Goal: Task Accomplishment & Management: Use online tool/utility

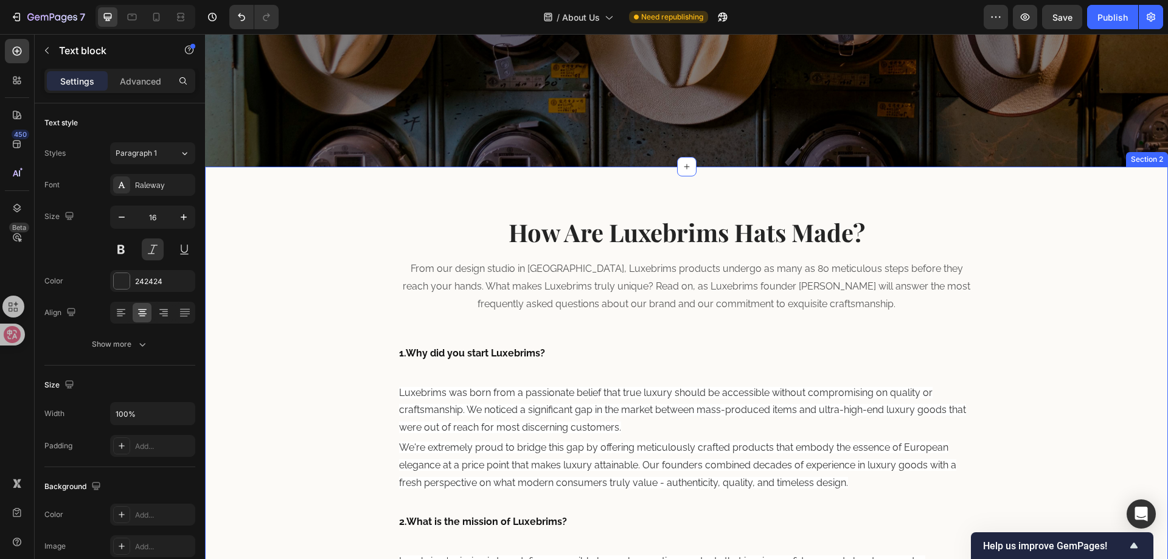
scroll to position [243, 0]
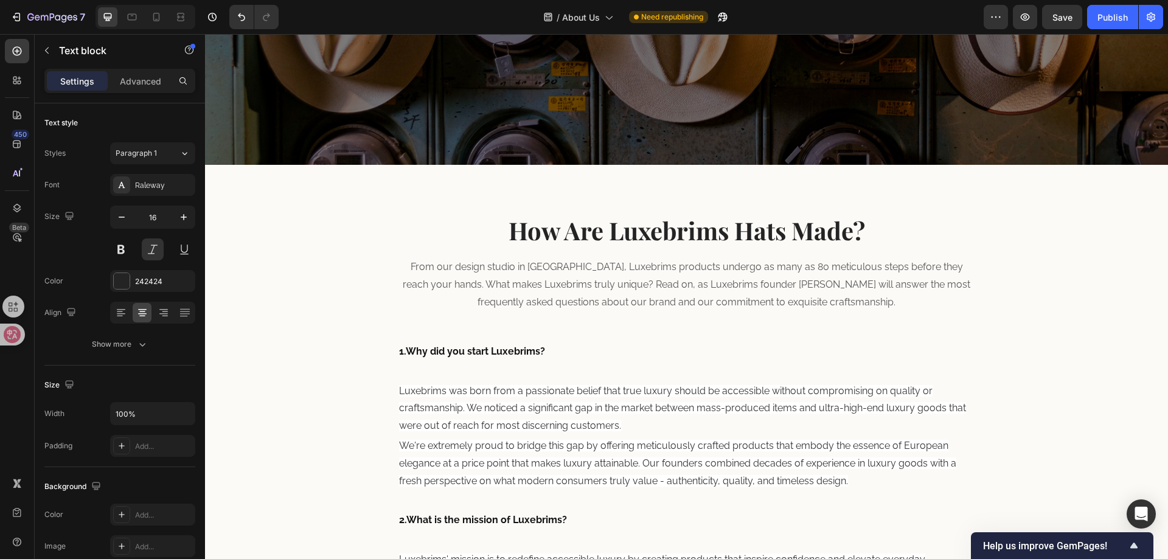
click at [1128, 546] on icon "Show survey - Help us improve GemPages!" at bounding box center [1134, 546] width 15 height 15
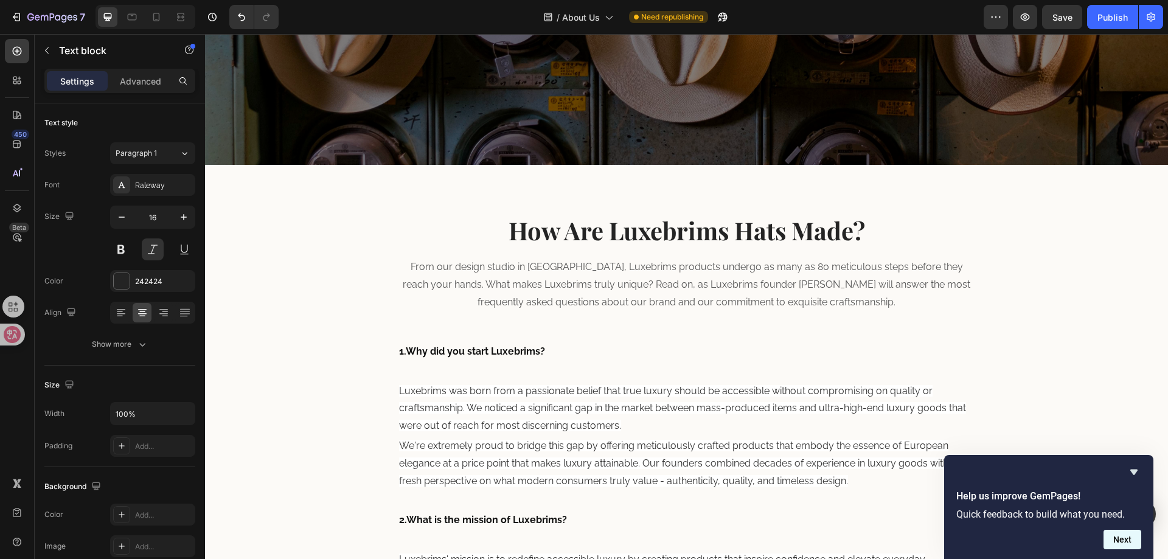
click at [1111, 543] on button "Next" at bounding box center [1123, 539] width 38 height 19
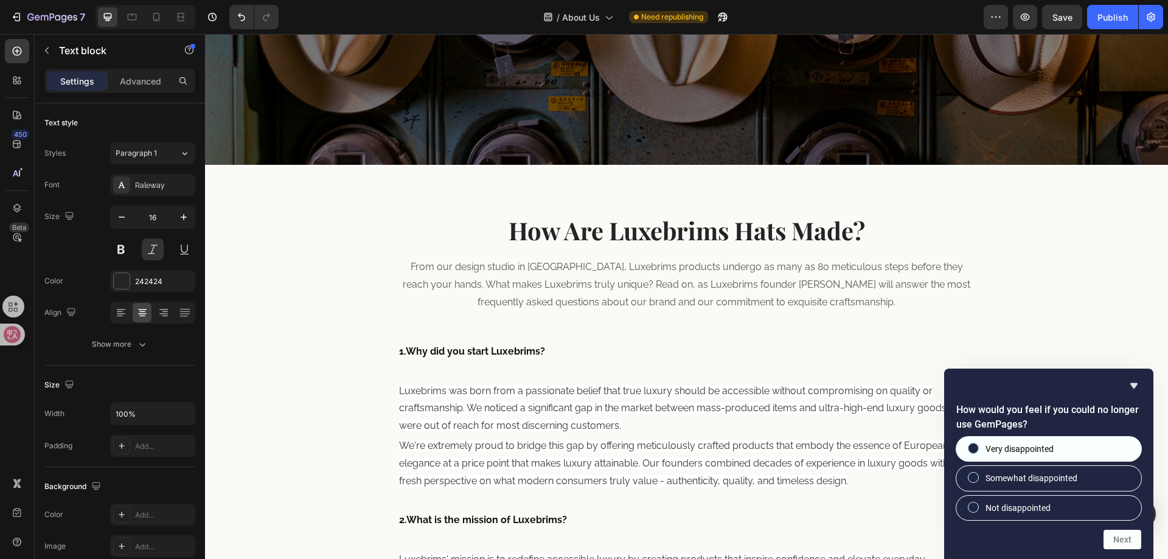
click at [1022, 452] on span "Very disappointed" at bounding box center [1020, 449] width 68 height 12
click at [978, 452] on input "Very disappointed" at bounding box center [974, 449] width 8 height 8
radio input "true"
click at [1117, 537] on button "Next" at bounding box center [1123, 539] width 38 height 19
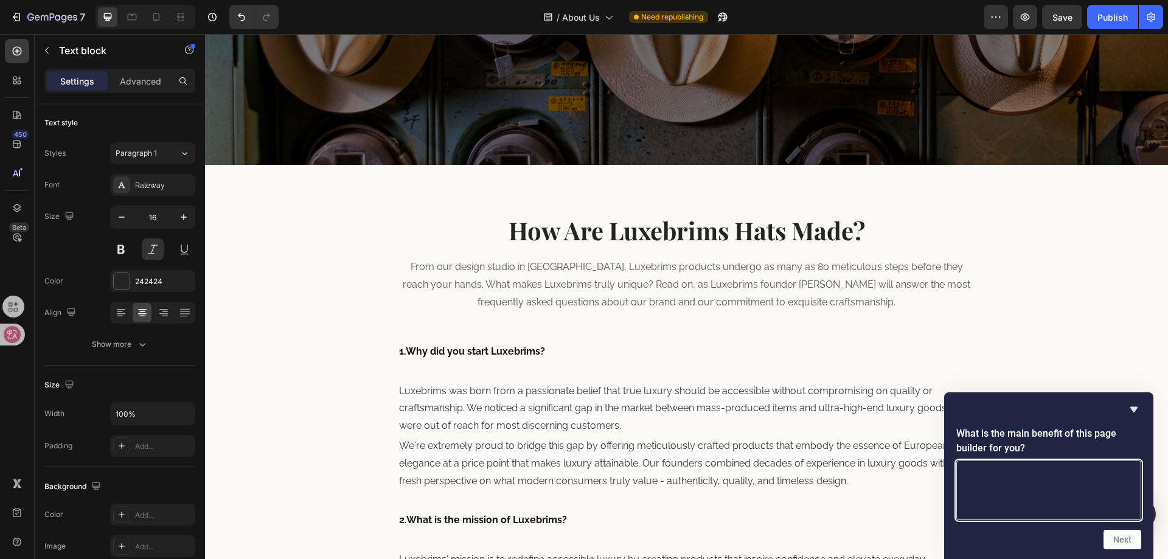
click at [1019, 480] on textarea at bounding box center [1049, 491] width 185 height 60
type textarea "1"
click at [1123, 535] on button "Next" at bounding box center [1123, 539] width 38 height 19
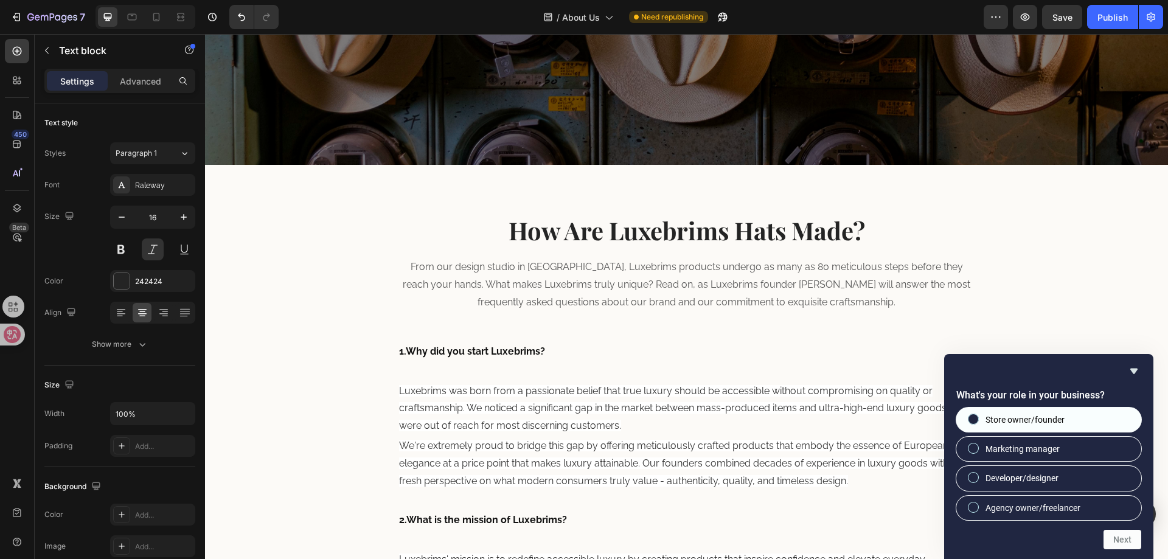
click at [1003, 423] on span "Store owner/founder" at bounding box center [1025, 420] width 79 height 12
click at [978, 423] on input "Store owner/founder" at bounding box center [974, 419] width 8 height 8
radio input "true"
click at [1130, 546] on button "Next" at bounding box center [1123, 539] width 38 height 19
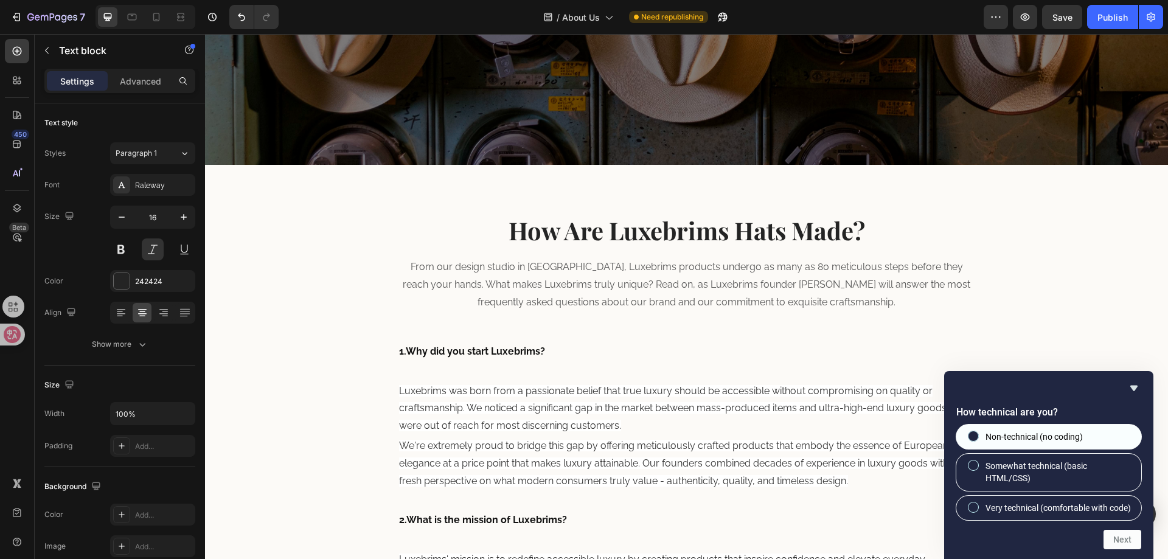
click at [983, 427] on label "Non-technical (no coding)" at bounding box center [1049, 437] width 185 height 24
click at [978, 432] on input "Non-technical (no coding)" at bounding box center [974, 436] width 8 height 8
radio input "true"
click at [1116, 540] on button "Next" at bounding box center [1123, 539] width 38 height 19
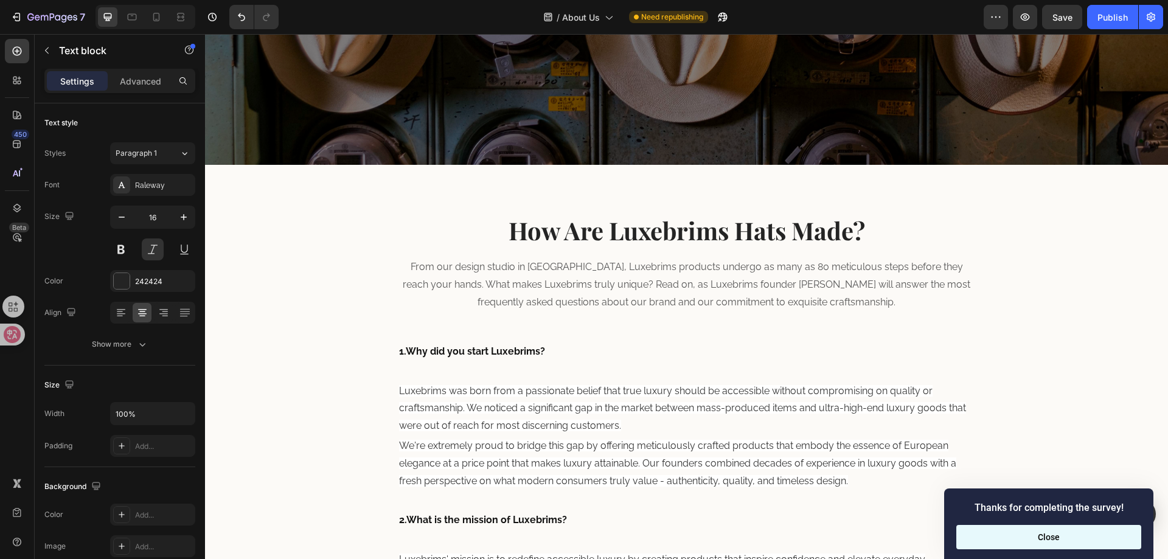
click at [1043, 531] on button "Close" at bounding box center [1049, 537] width 185 height 24
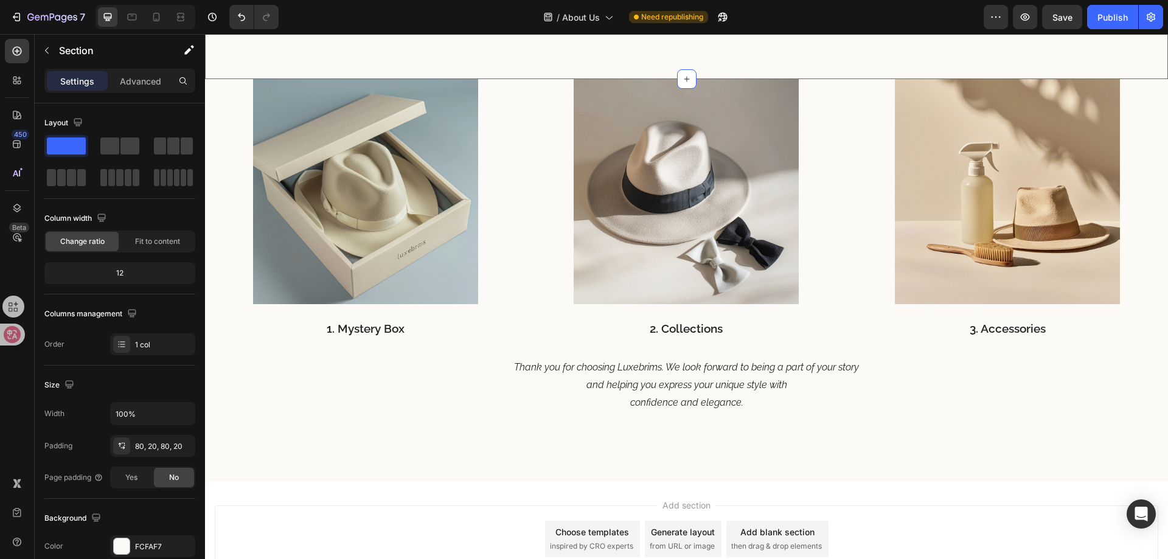
scroll to position [2115, 0]
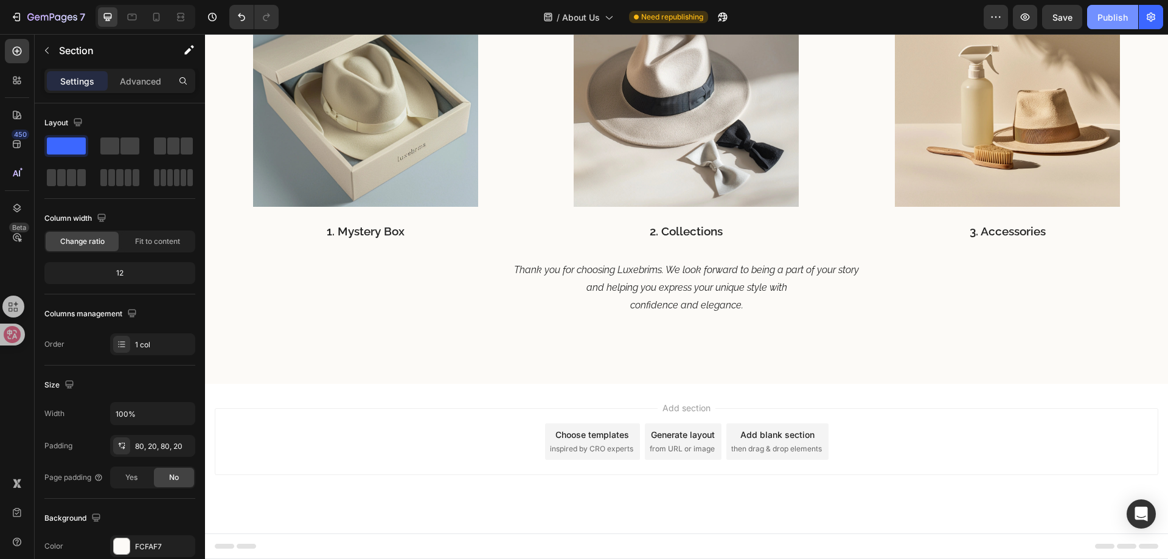
click at [1109, 20] on div "Publish" at bounding box center [1113, 17] width 30 height 13
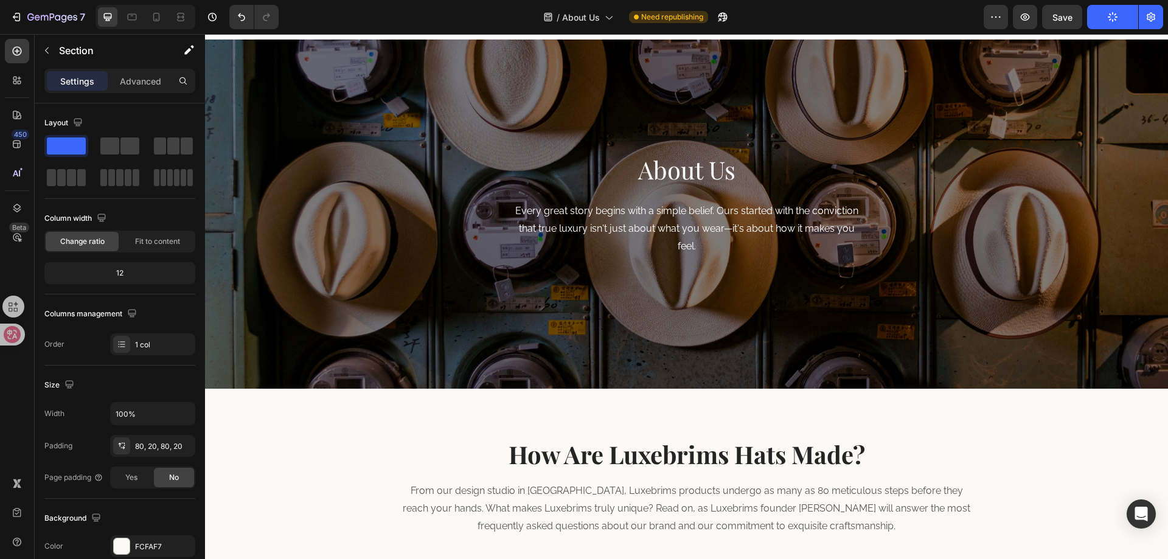
scroll to position [0, 0]
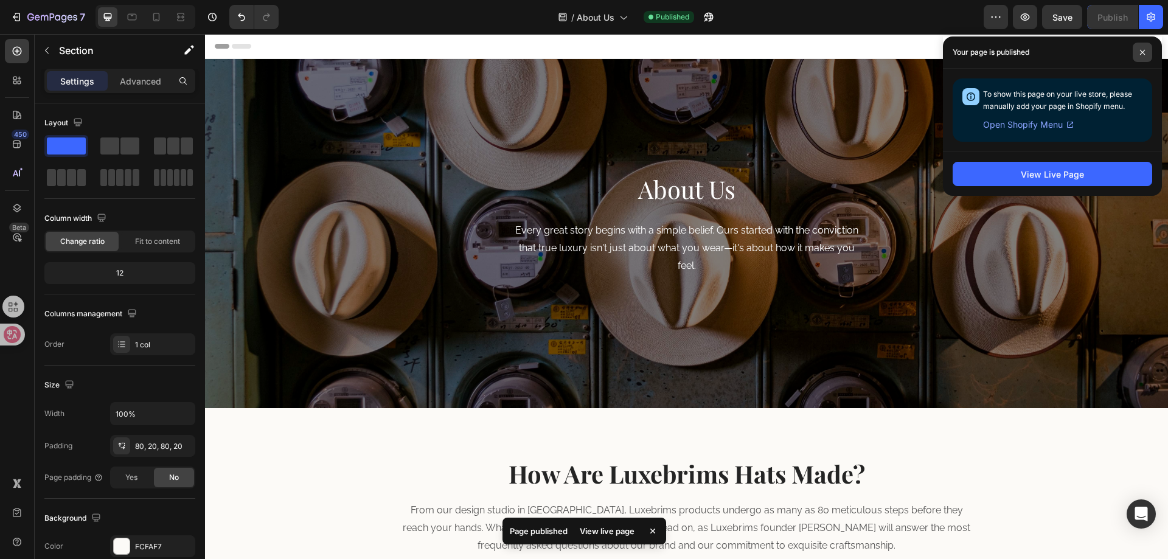
click at [1147, 57] on span at bounding box center [1142, 52] width 19 height 19
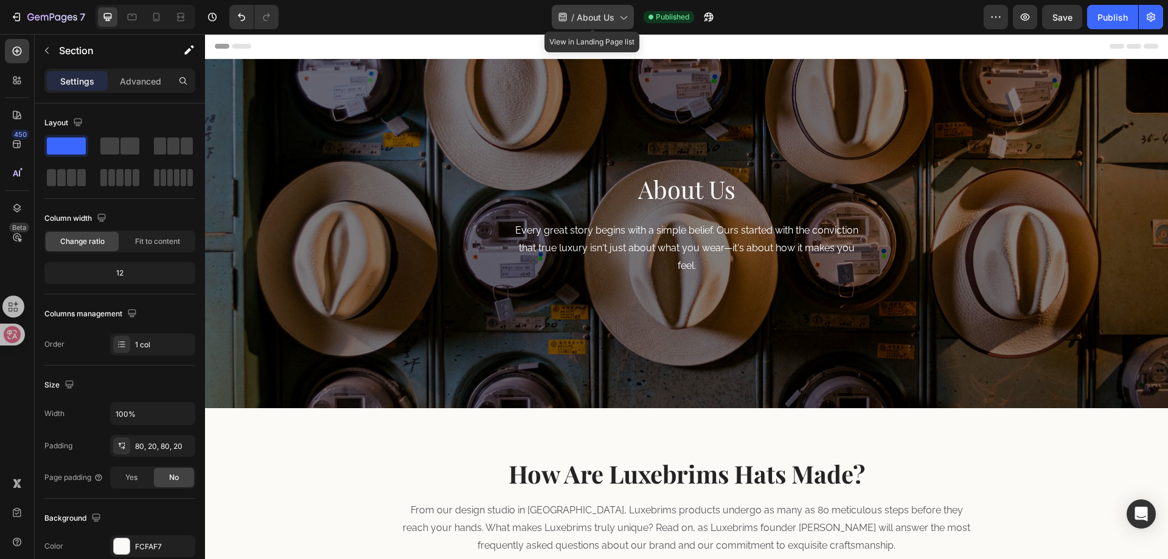
click at [604, 19] on span "About Us" at bounding box center [596, 17] width 38 height 13
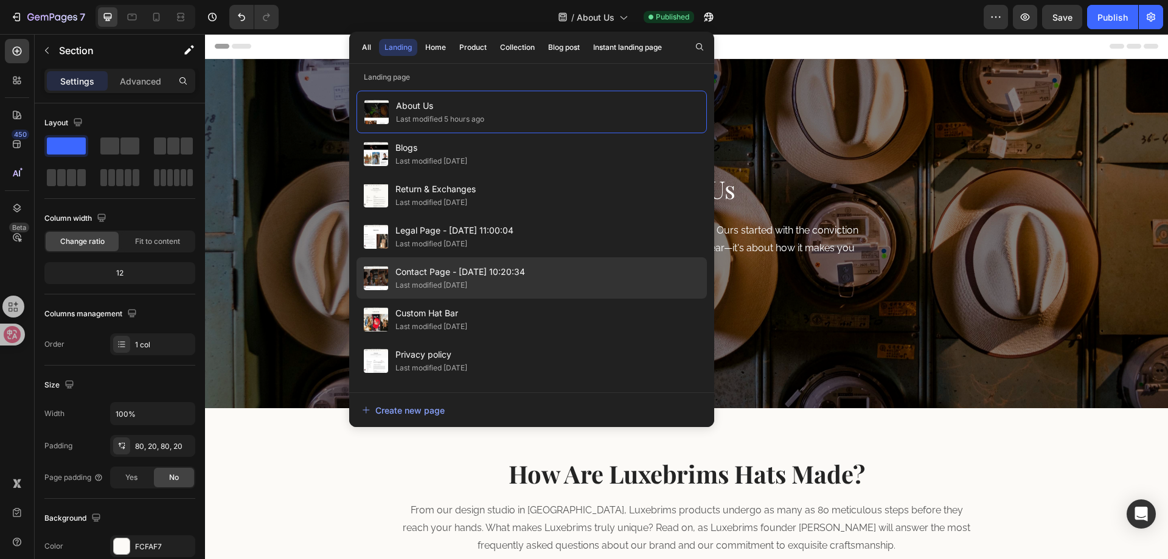
click at [559, 280] on div "Contact Page - [DATE] 10:20:34 Last modified [DATE]" at bounding box center [532, 277] width 351 height 41
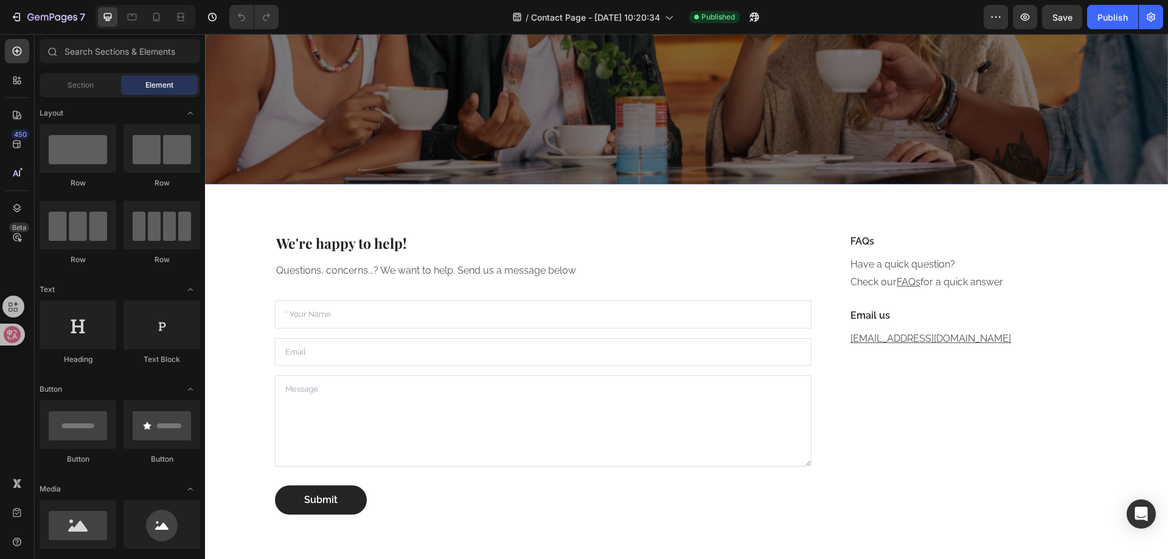
scroll to position [304, 0]
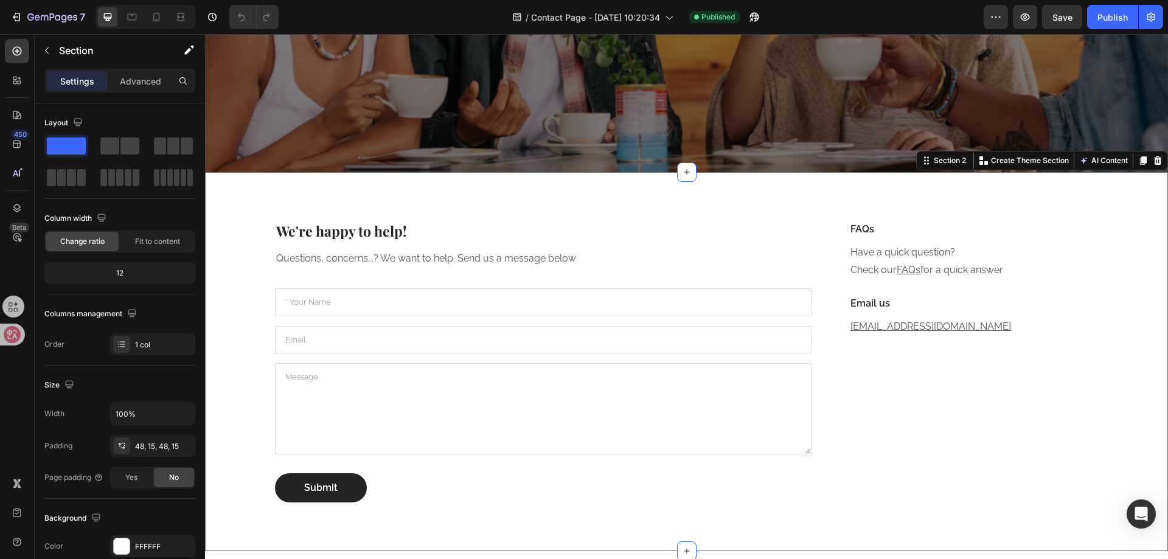
click at [209, 206] on div "We're happy to help! Heading Questions, concerns...? We want to help. Send us a…" at bounding box center [686, 361] width 963 height 379
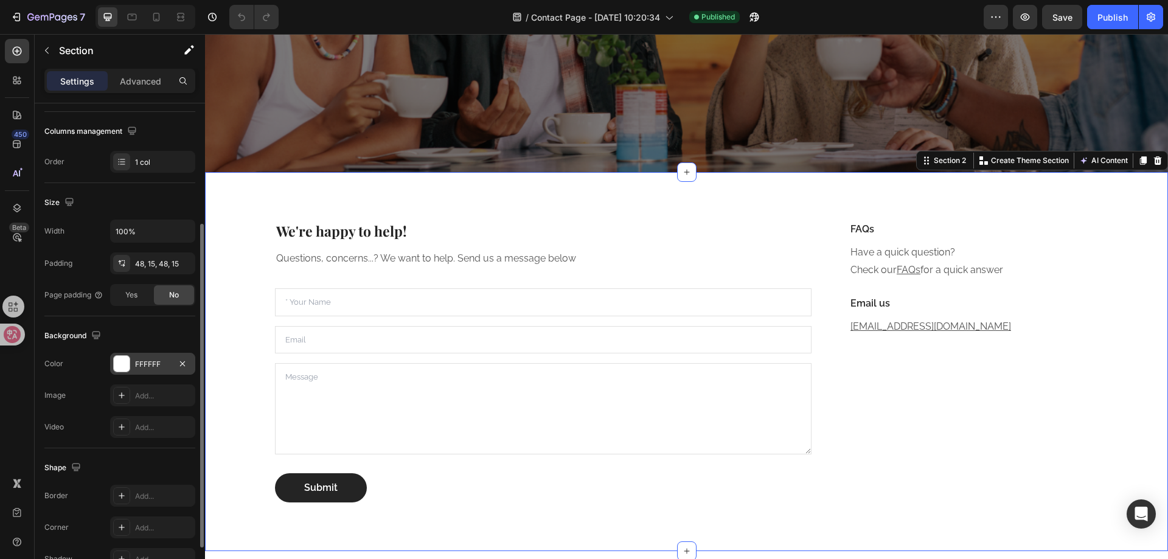
click at [152, 361] on div "FFFFFF" at bounding box center [152, 364] width 35 height 11
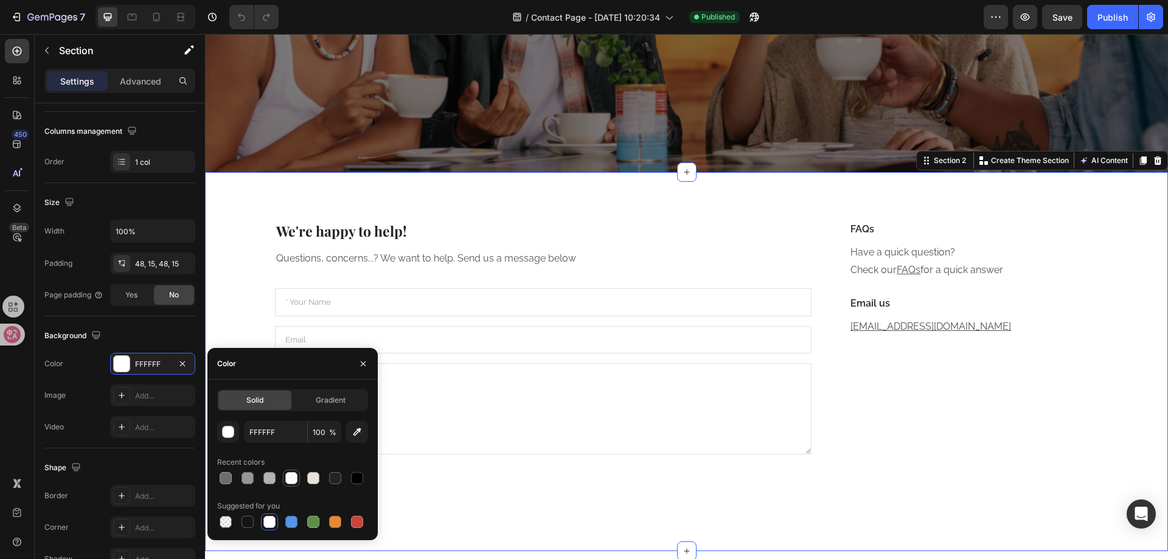
click at [292, 478] on div at bounding box center [291, 478] width 12 height 12
type input "FCFAF7"
click at [366, 359] on icon "button" at bounding box center [363, 364] width 10 height 10
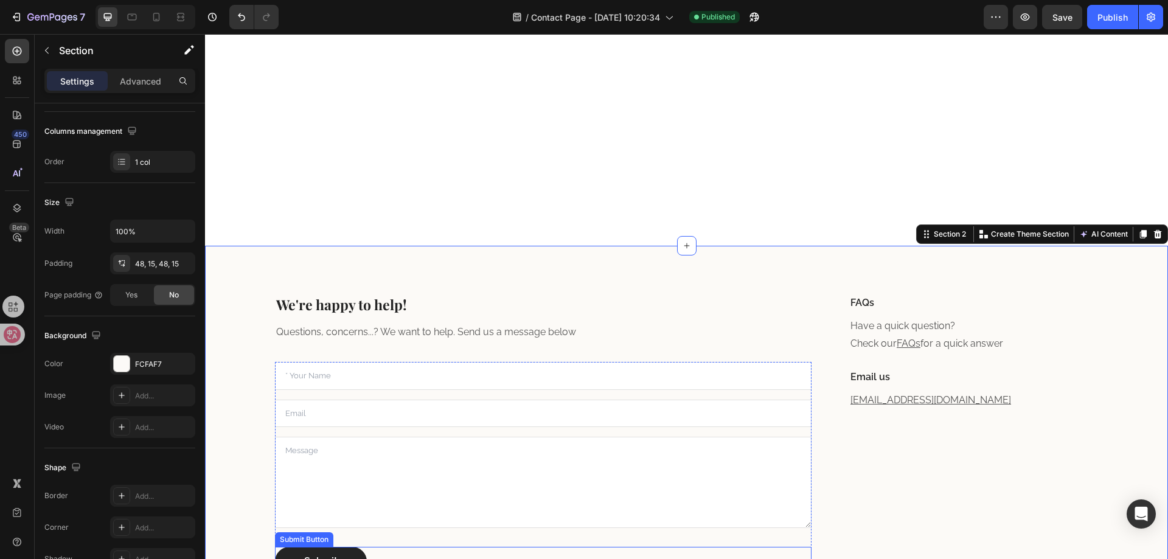
scroll to position [228, 0]
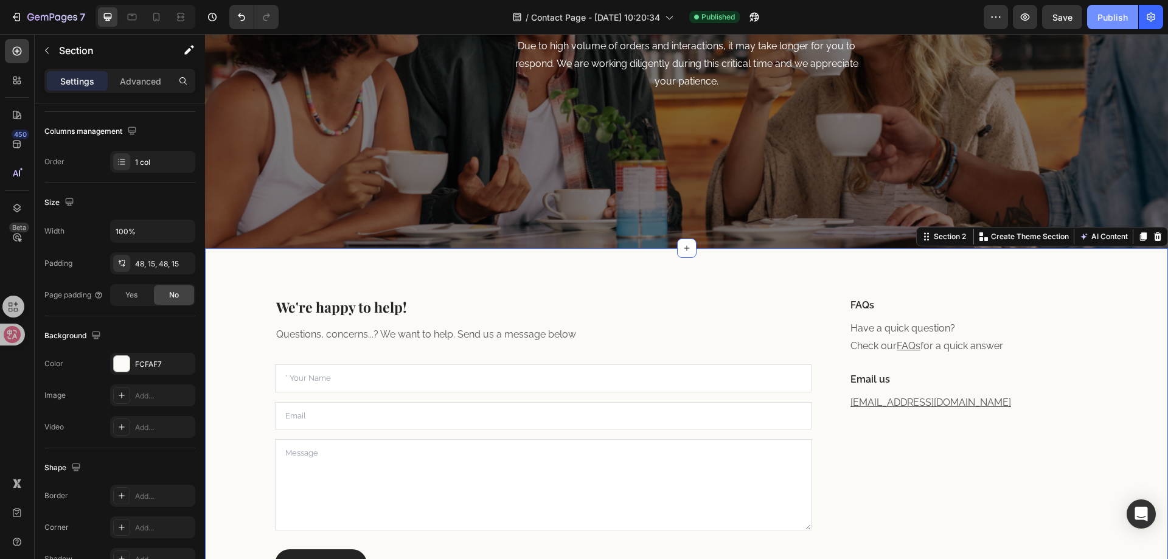
click at [1098, 15] on div "Publish" at bounding box center [1113, 17] width 30 height 13
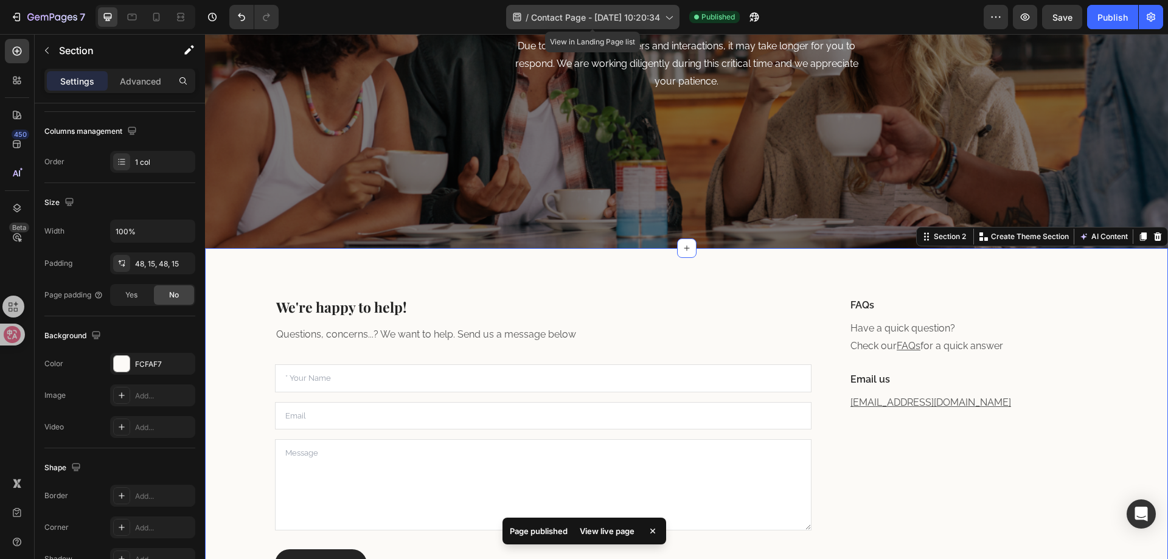
click at [603, 18] on span "Contact Page - [DATE] 10:20:34" at bounding box center [595, 17] width 129 height 13
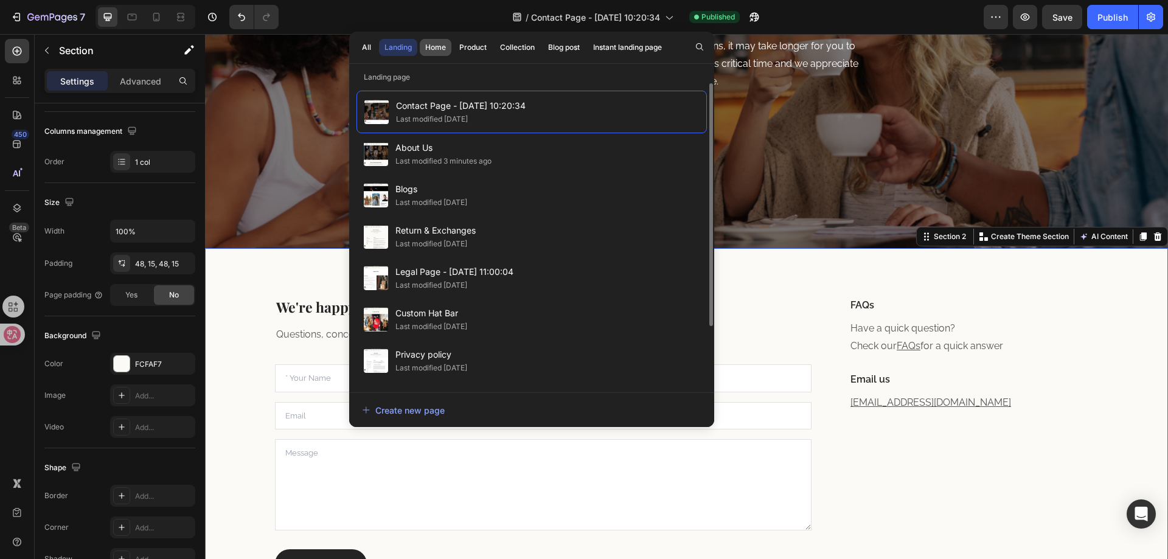
click at [436, 46] on div "Home" at bounding box center [435, 47] width 21 height 11
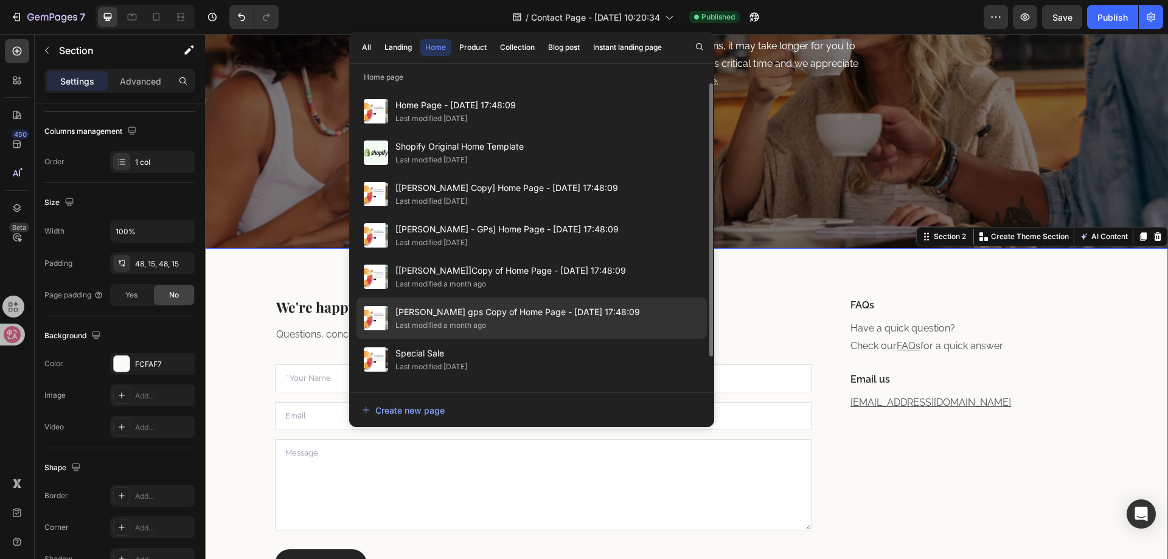
scroll to position [289, 0]
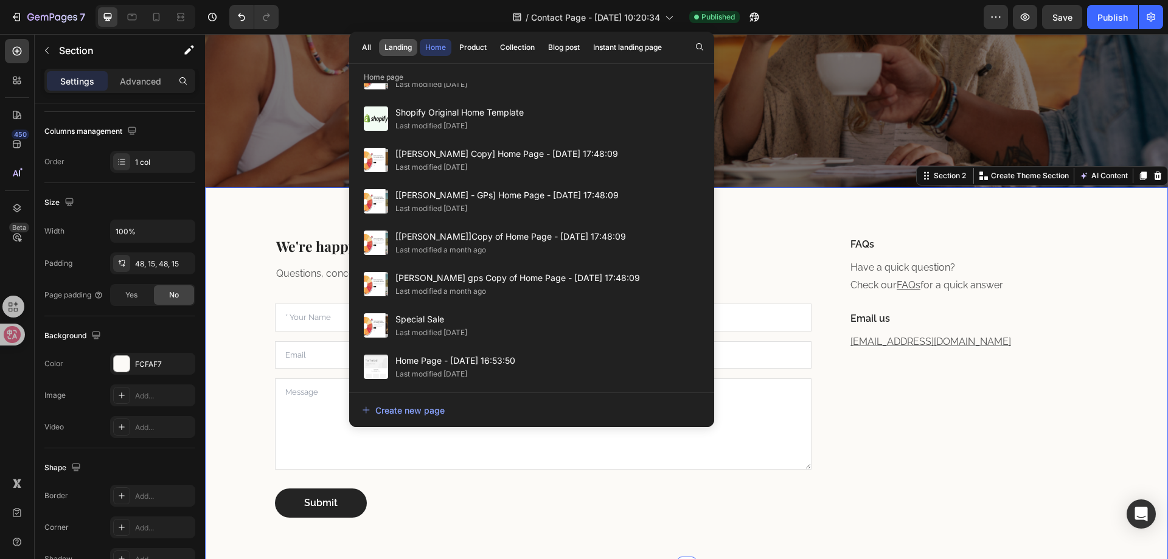
click at [393, 51] on div "Landing" at bounding box center [398, 47] width 27 height 11
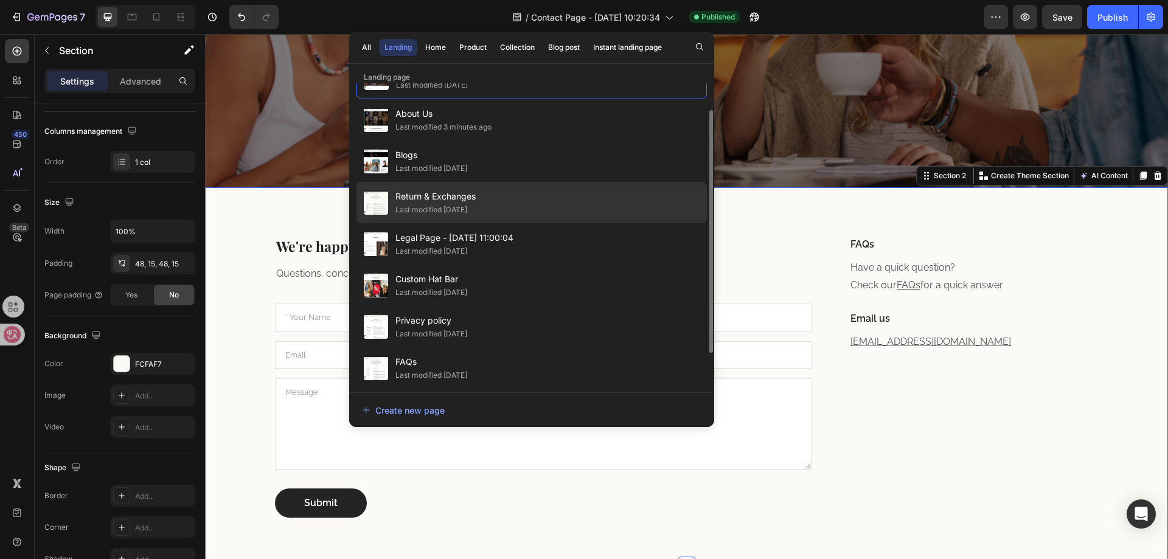
click at [456, 197] on span "Return & Exchanges" at bounding box center [436, 196] width 80 height 15
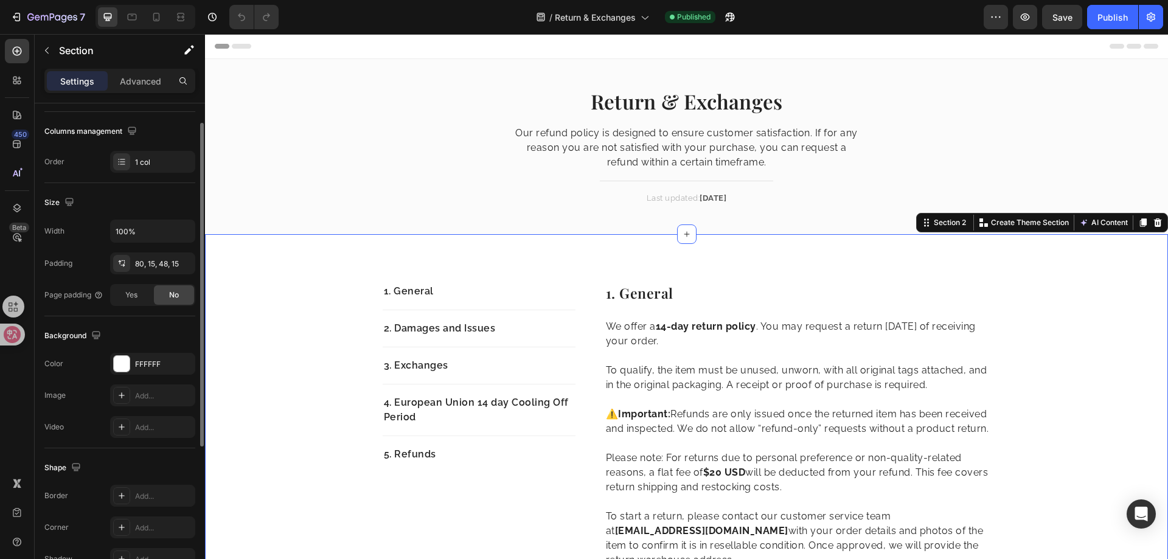
scroll to position [243, 0]
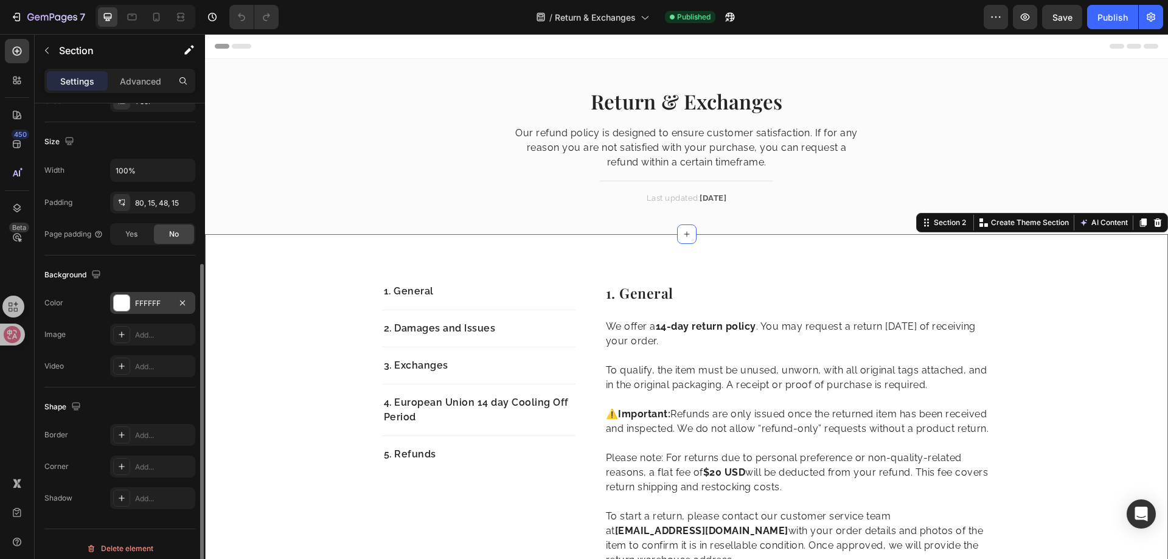
click at [147, 298] on div "FFFFFF" at bounding box center [152, 303] width 35 height 11
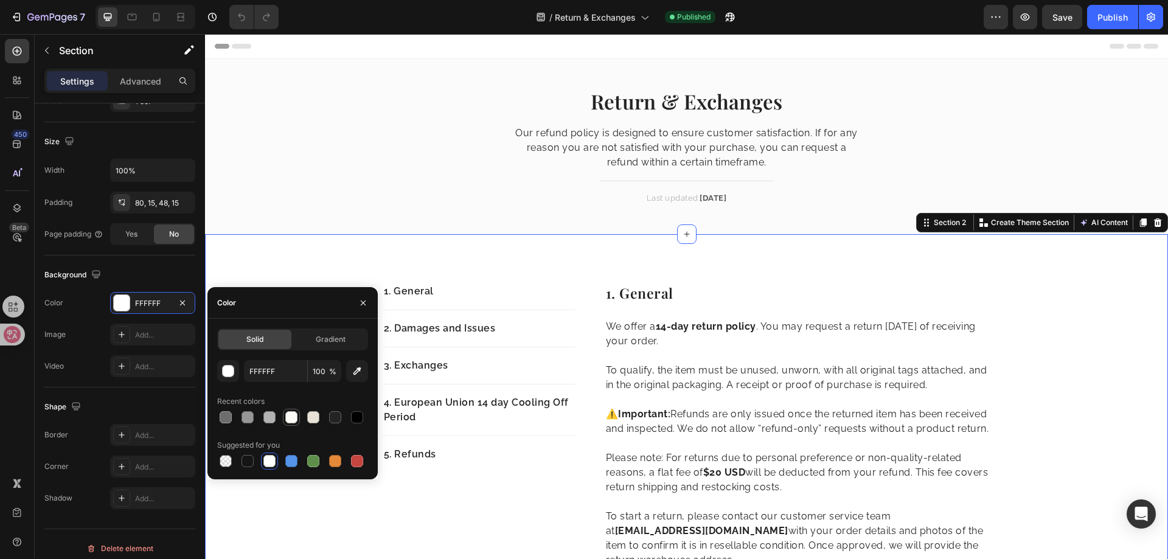
click at [295, 415] on div at bounding box center [291, 417] width 12 height 12
type input "FCFAF7"
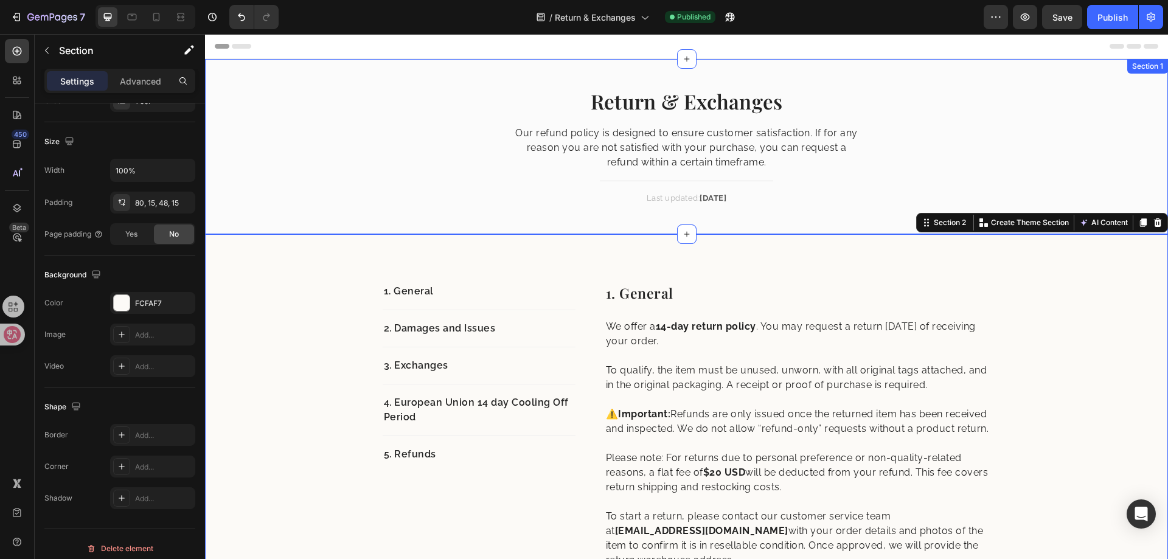
click at [291, 177] on div "Return & Exchanges Heading Our refund policy is designed to ensure customer sat…" at bounding box center [686, 156] width 945 height 136
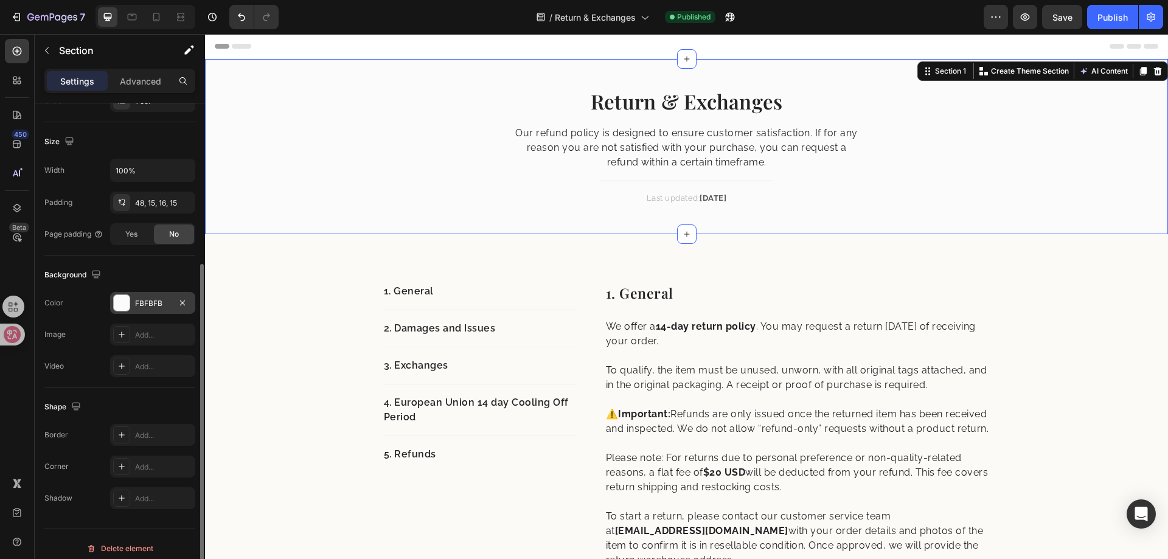
click at [147, 310] on div "FBFBFB" at bounding box center [152, 303] width 85 height 22
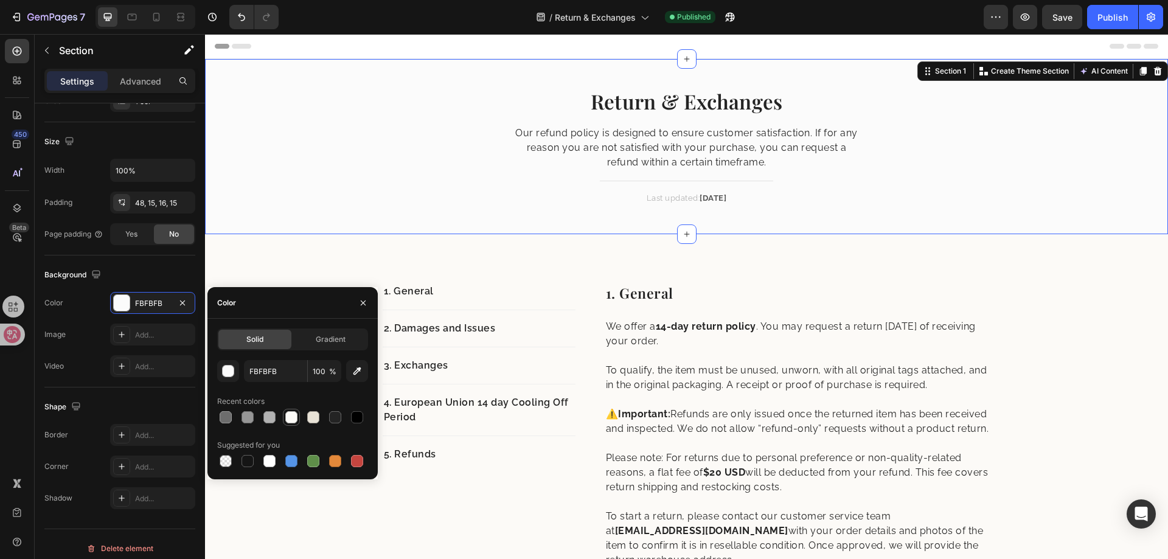
click at [288, 412] on div at bounding box center [291, 417] width 12 height 12
type input "FCFAF7"
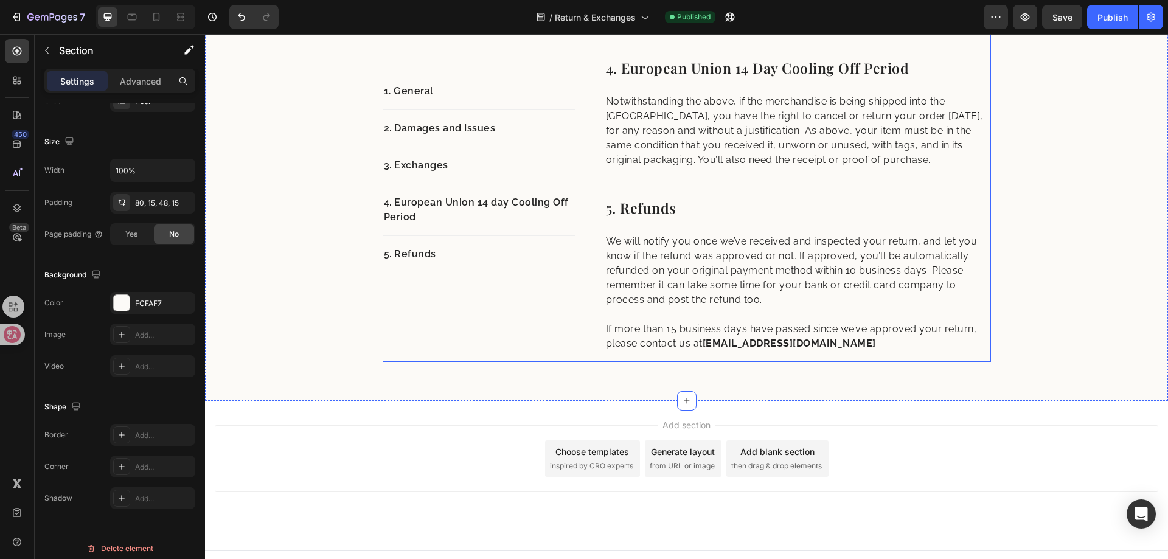
scroll to position [823, 0]
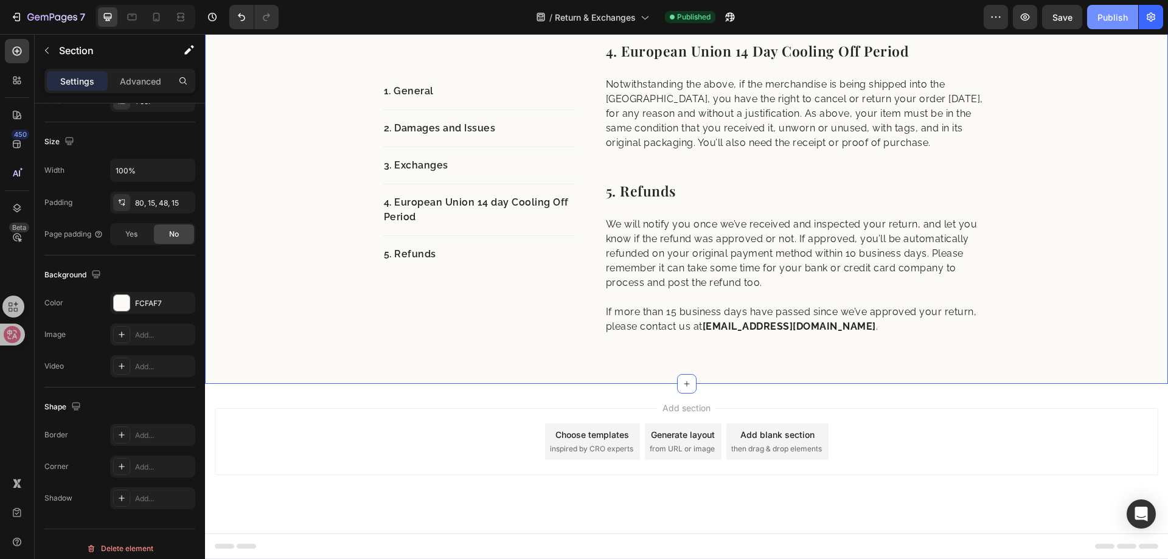
click at [1108, 16] on div "Publish" at bounding box center [1113, 17] width 30 height 13
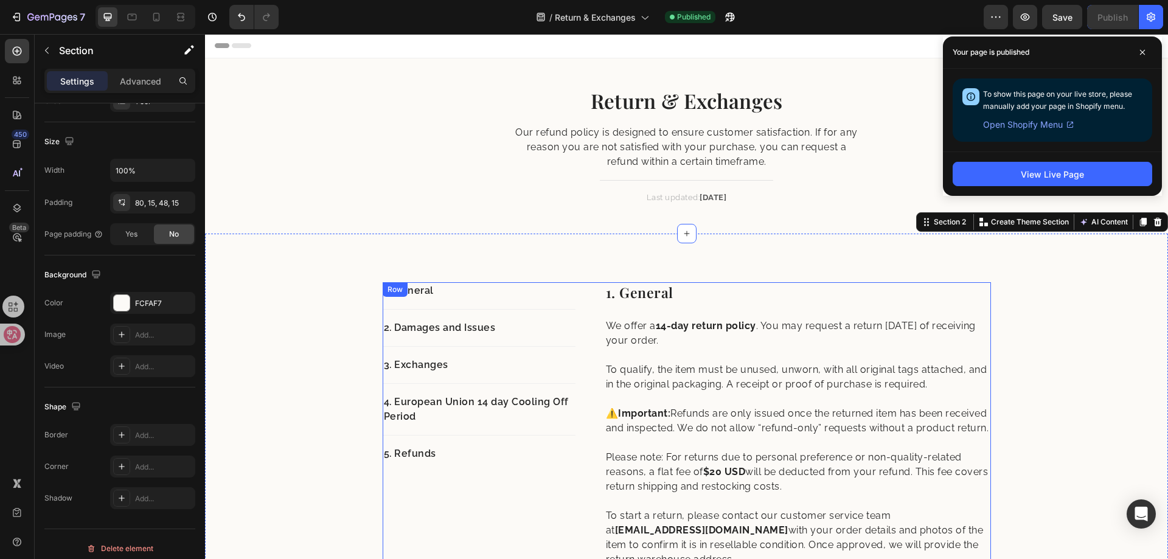
scroll to position [0, 0]
click at [1143, 52] on icon at bounding box center [1142, 52] width 5 height 5
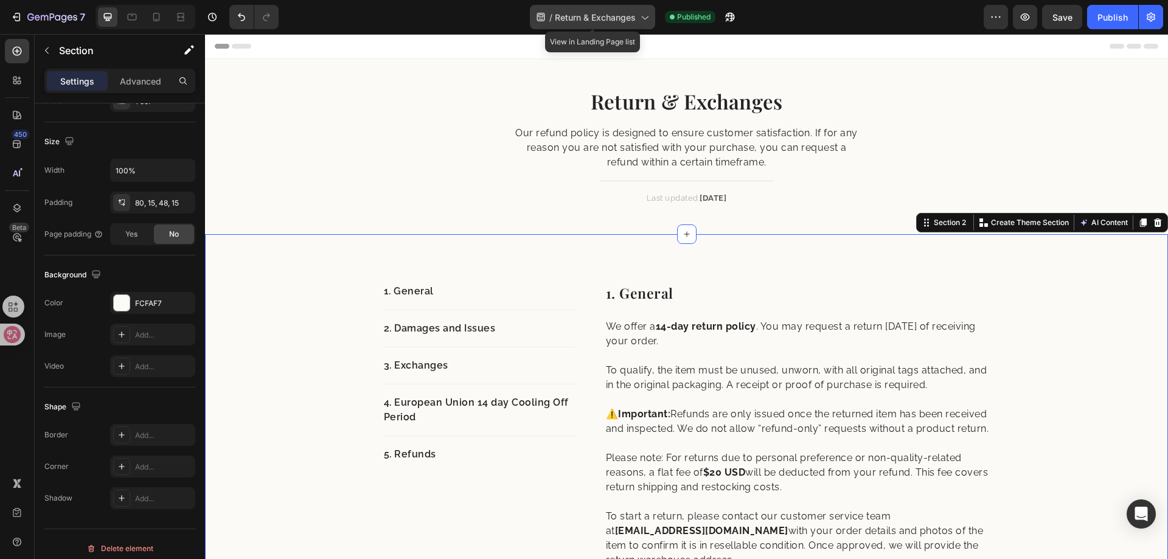
click at [572, 19] on span "Return & Exchanges" at bounding box center [595, 17] width 81 height 13
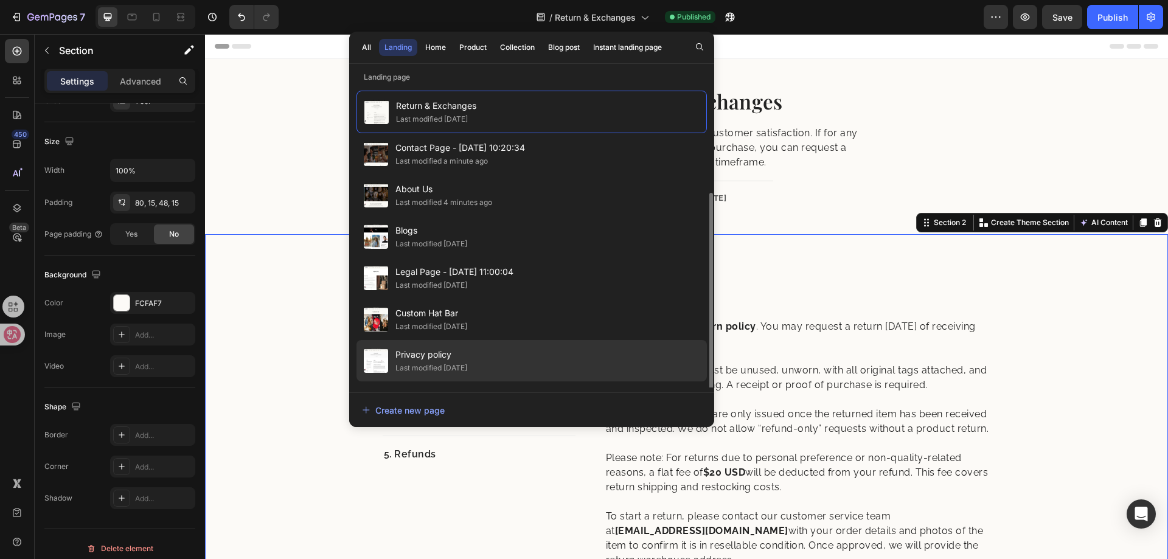
scroll to position [77, 0]
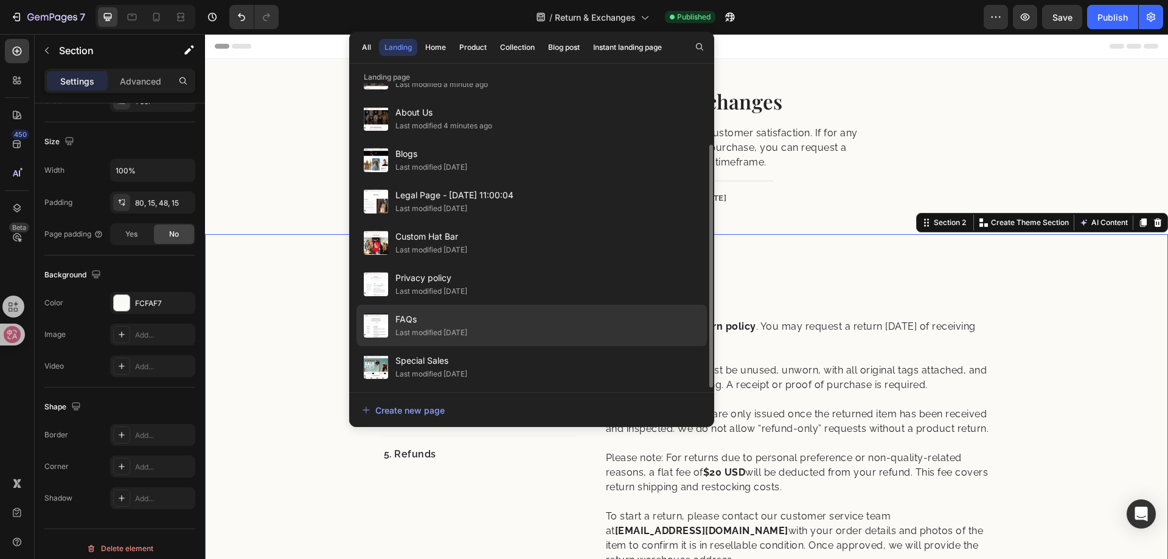
click at [438, 329] on div "Last modified [DATE]" at bounding box center [432, 333] width 72 height 12
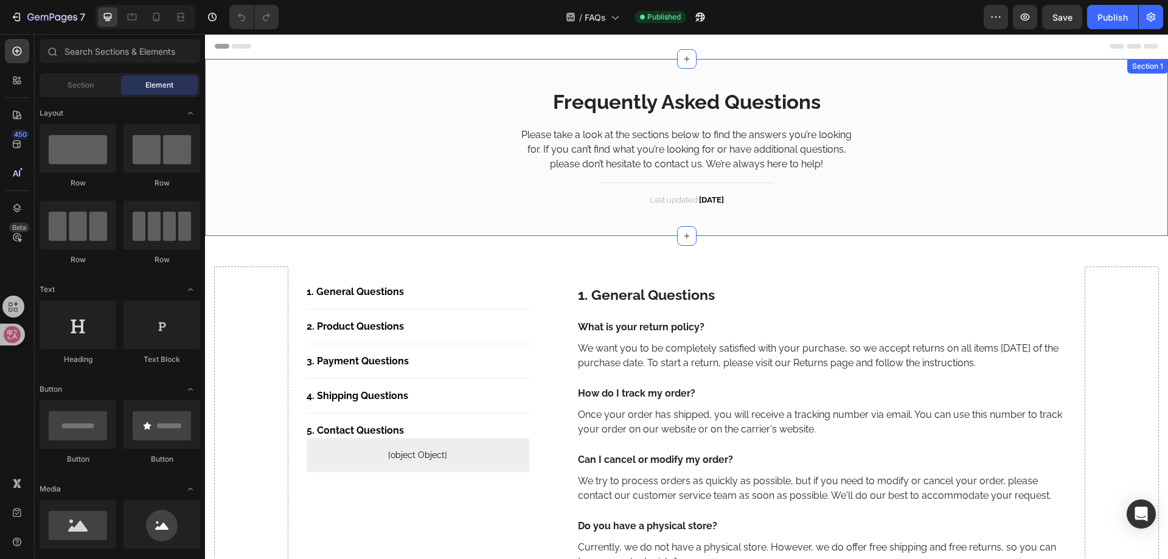
click at [274, 172] on div "Frequently Asked Questions Heading Please take a look at the sections below to …" at bounding box center [686, 147] width 945 height 141
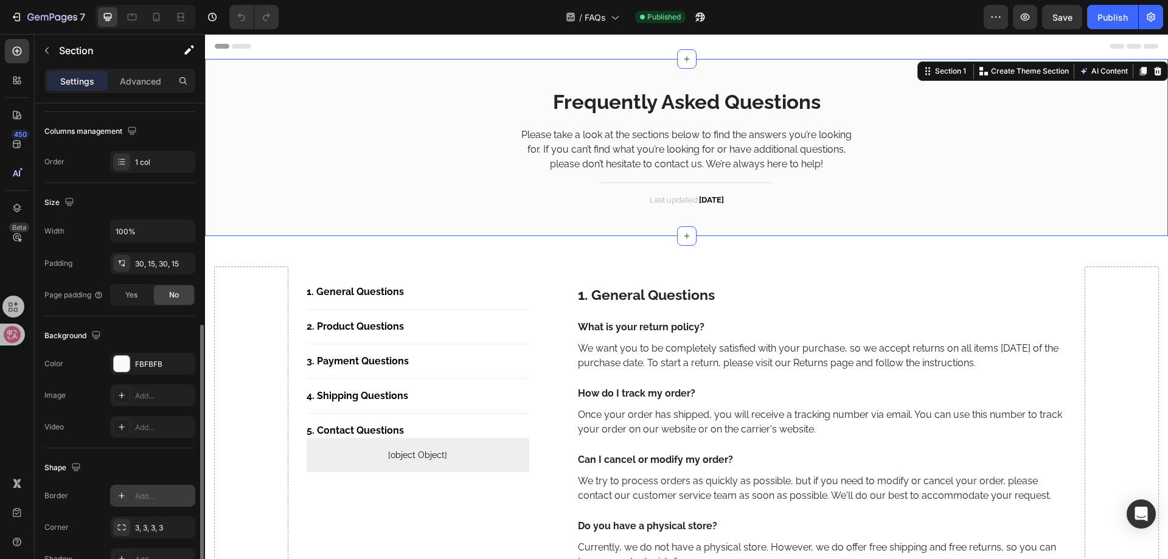
scroll to position [243, 0]
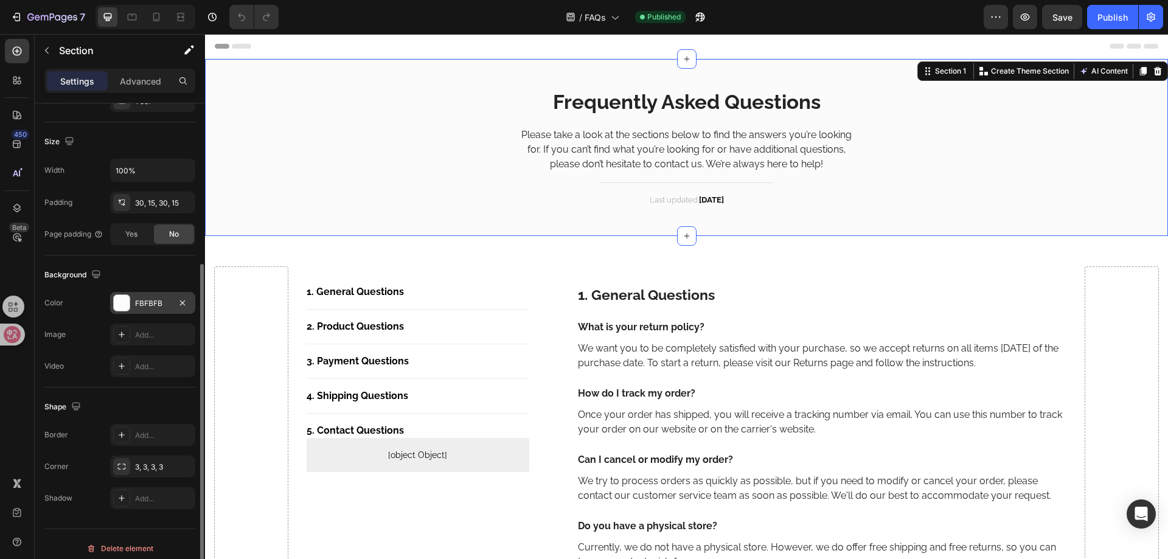
click at [147, 298] on div "FBFBFB" at bounding box center [152, 303] width 35 height 11
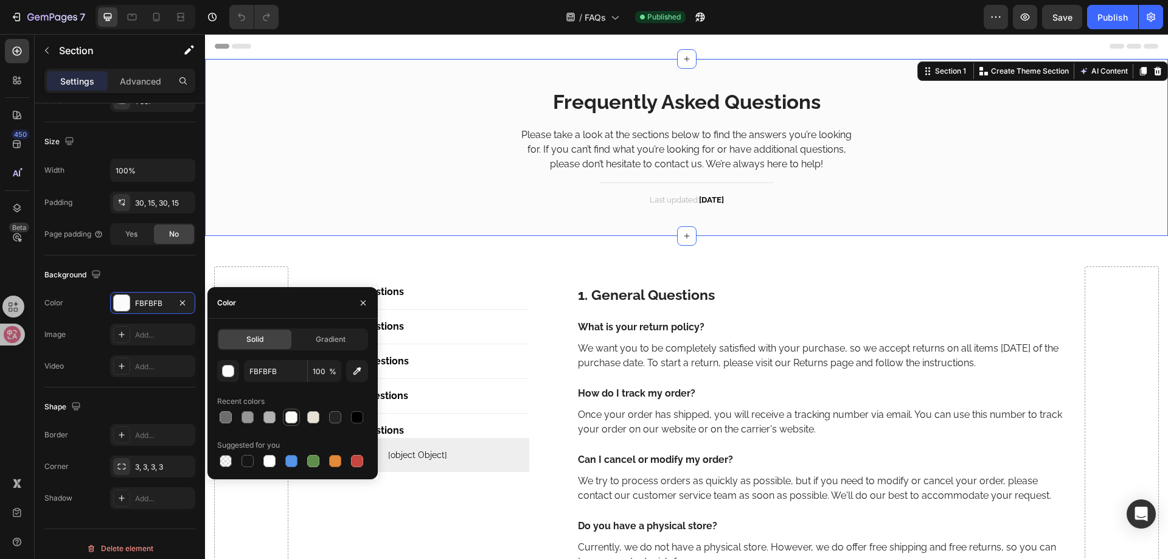
click at [291, 423] on div at bounding box center [291, 417] width 12 height 12
type input "FCFAF7"
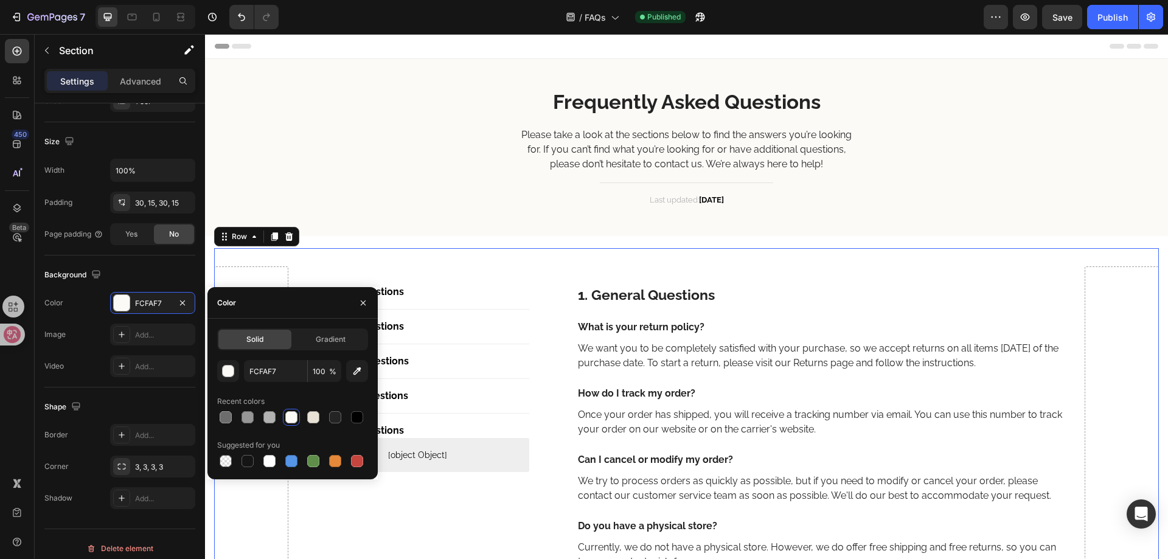
scroll to position [0, 0]
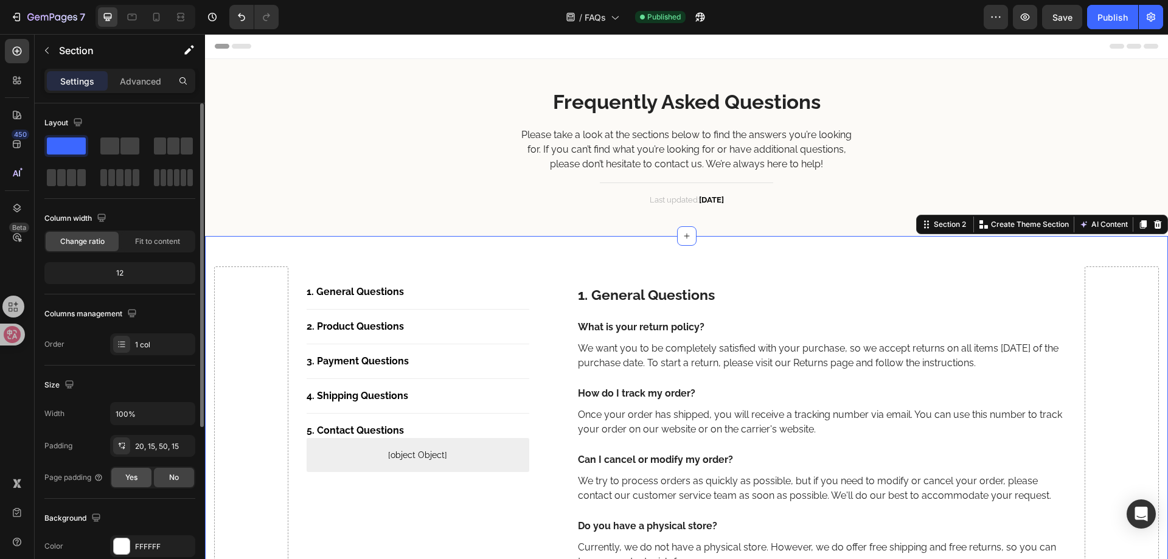
scroll to position [122, 0]
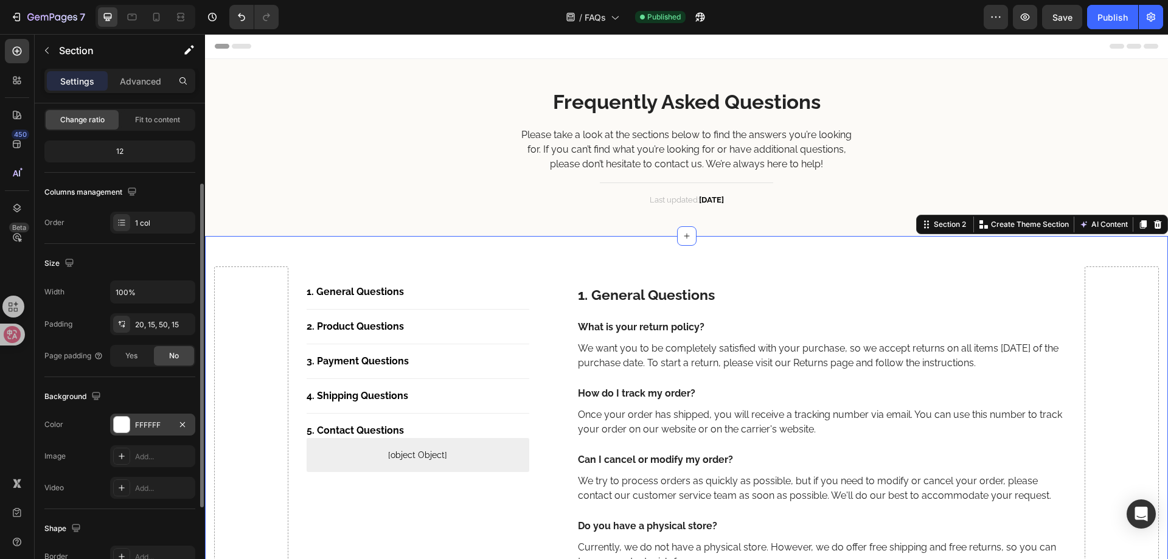
click at [164, 420] on div "FFFFFF" at bounding box center [152, 425] width 35 height 11
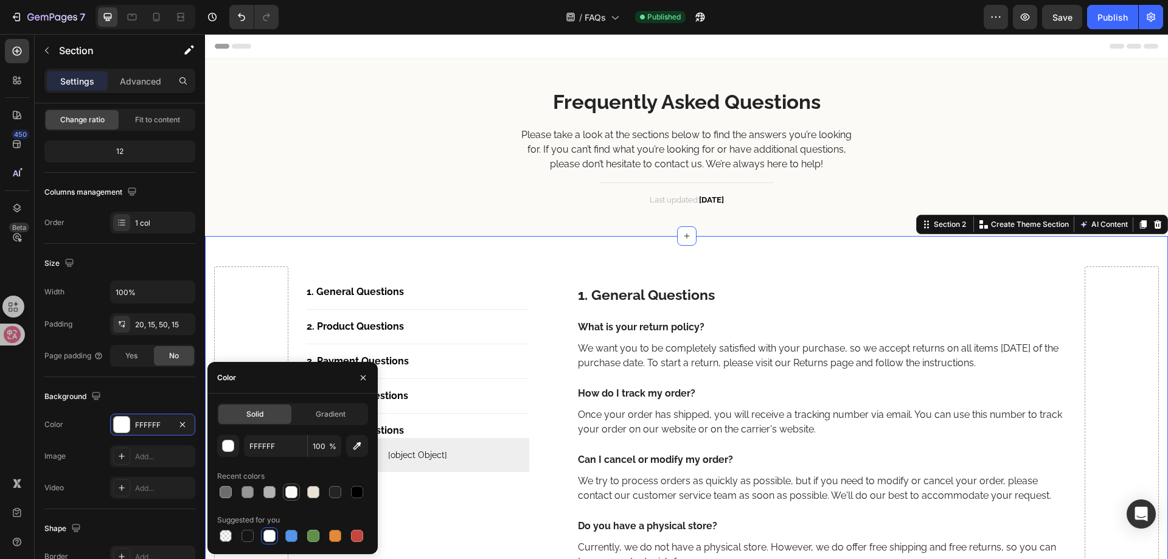
click at [291, 493] on div at bounding box center [291, 492] width 12 height 12
type input "FCFAF7"
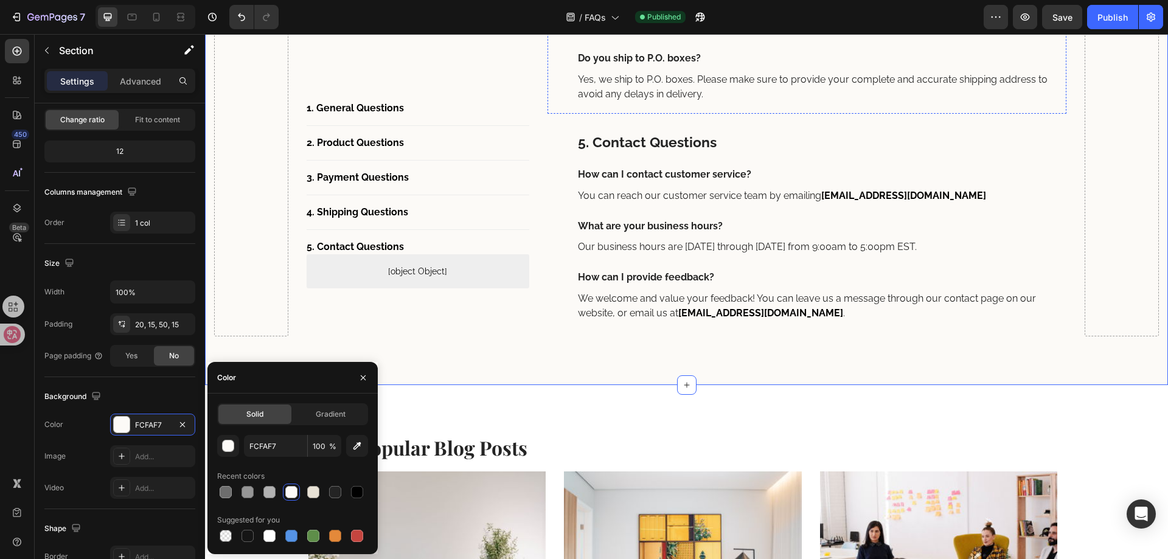
scroll to position [1639, 0]
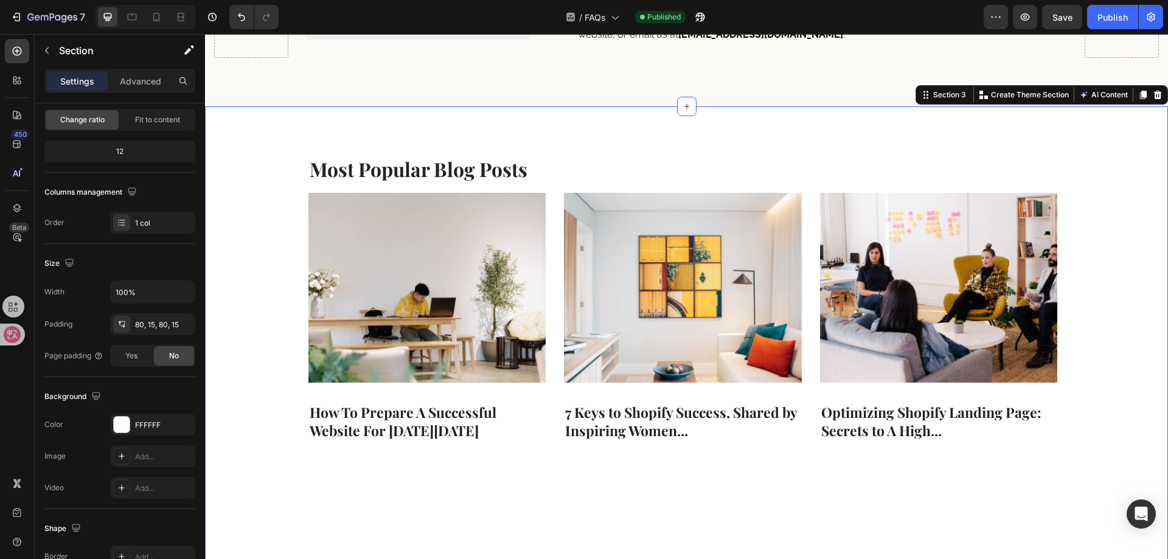
click at [234, 138] on div "Most Popular Blog Posts Heading Image How To Prepare A Successful Website For B…" at bounding box center [686, 340] width 963 height 467
click at [148, 419] on div "FFFFFF" at bounding box center [152, 425] width 85 height 22
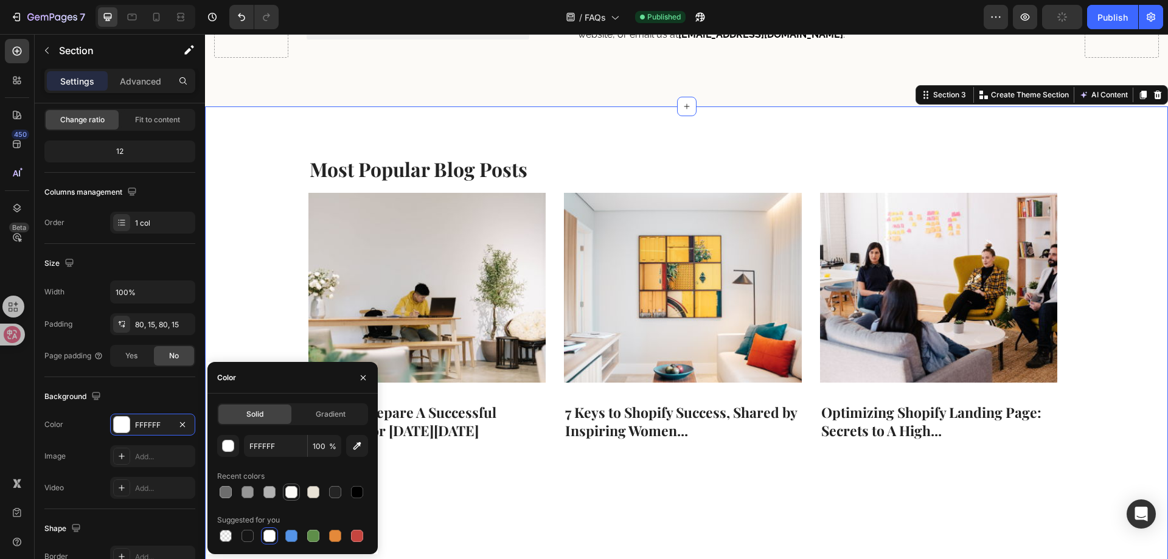
click at [287, 493] on div at bounding box center [291, 492] width 12 height 12
type input "FCFAF7"
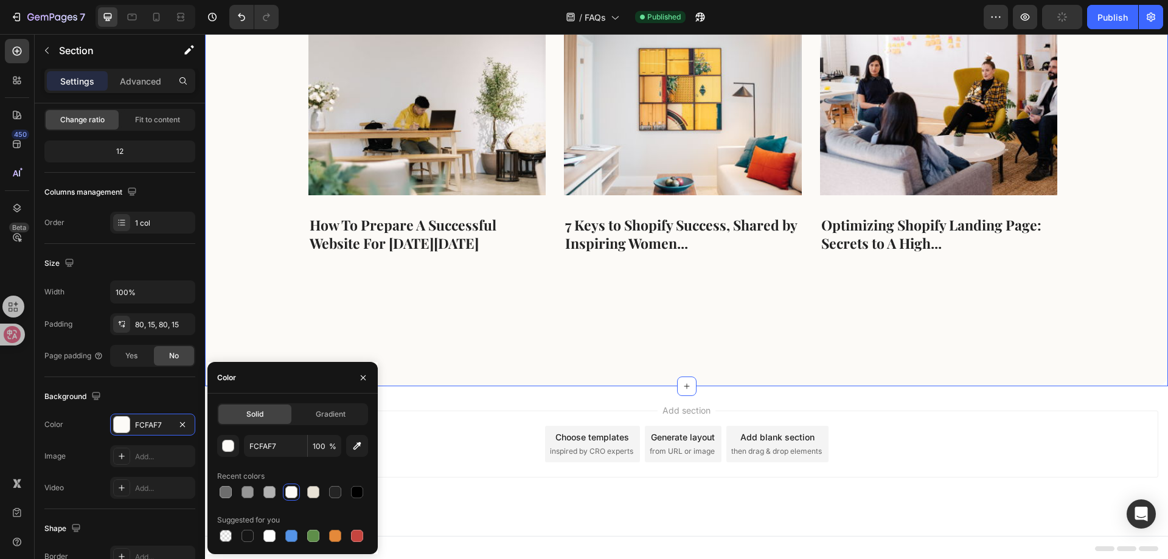
scroll to position [1829, 0]
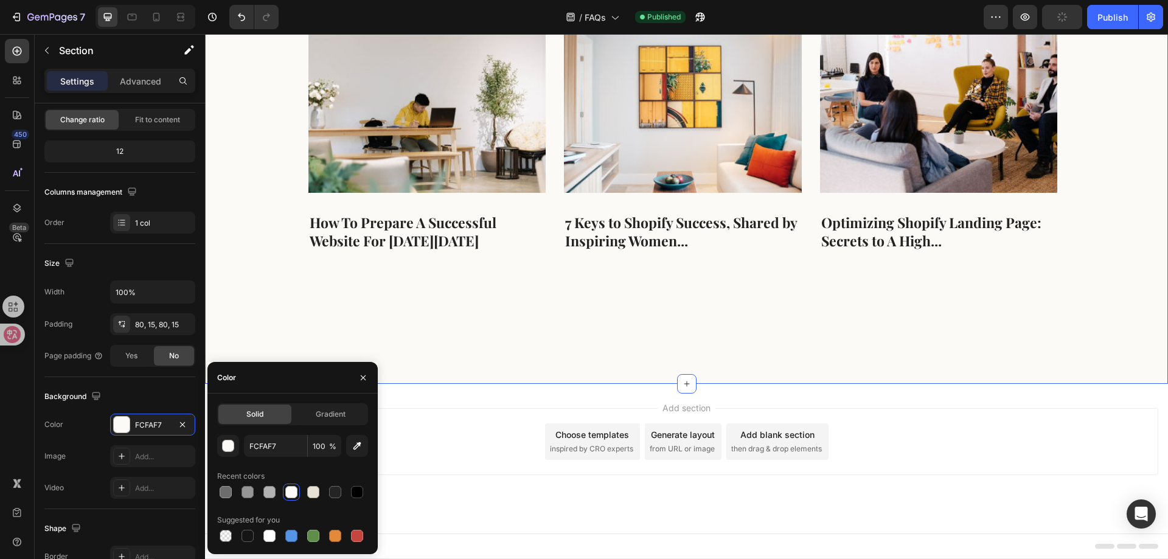
click at [920, 429] on div "Add section Choose templates inspired by CRO experts Generate layout from URL o…" at bounding box center [687, 441] width 944 height 67
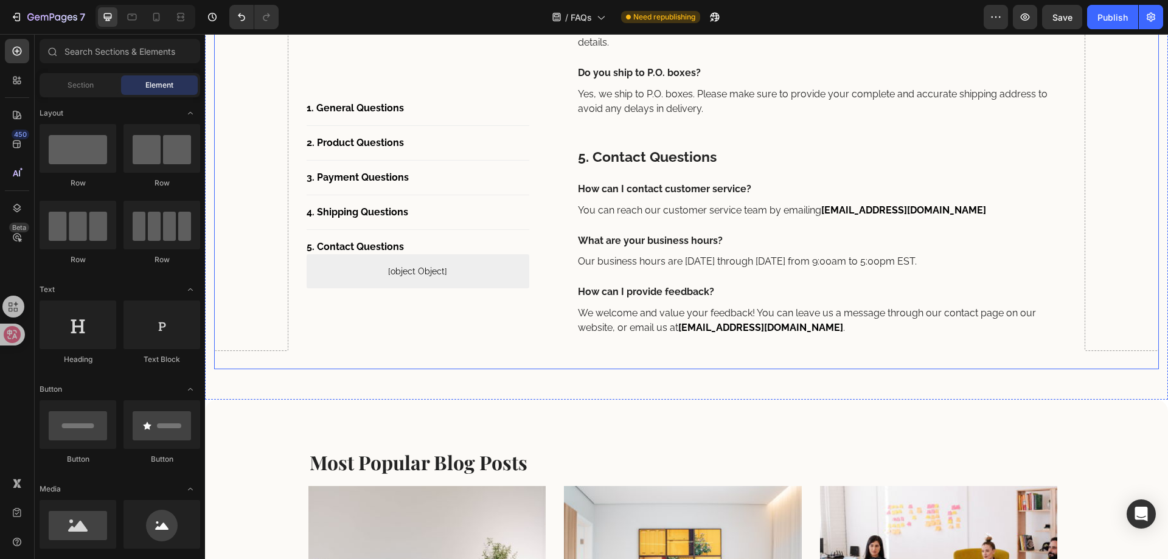
scroll to position [1582, 0]
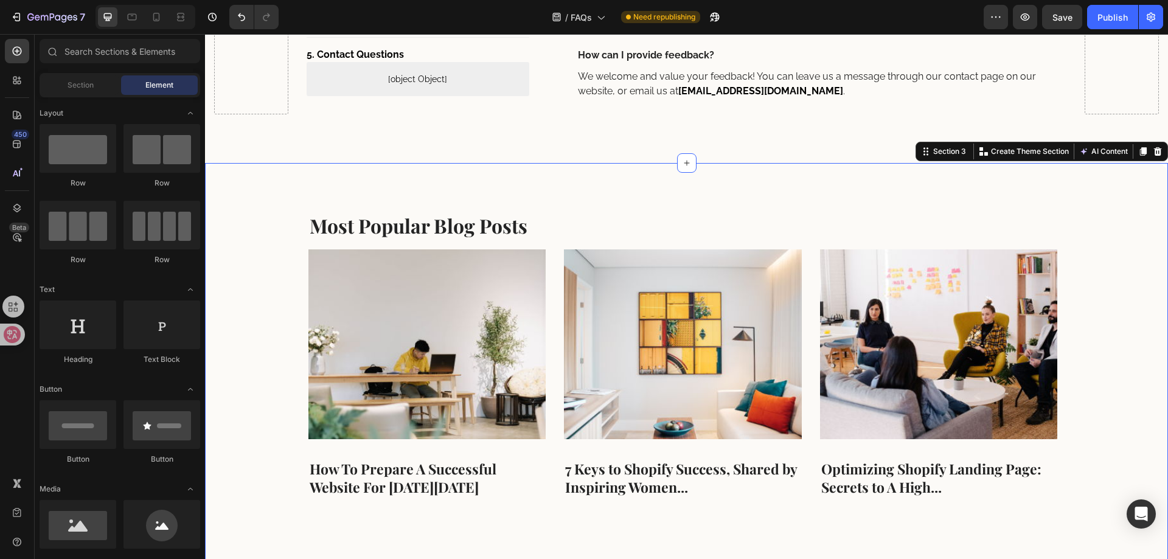
click at [215, 189] on div "Most Popular Blog Posts Heading Image How To Prepare A Successful Website For B…" at bounding box center [686, 396] width 963 height 467
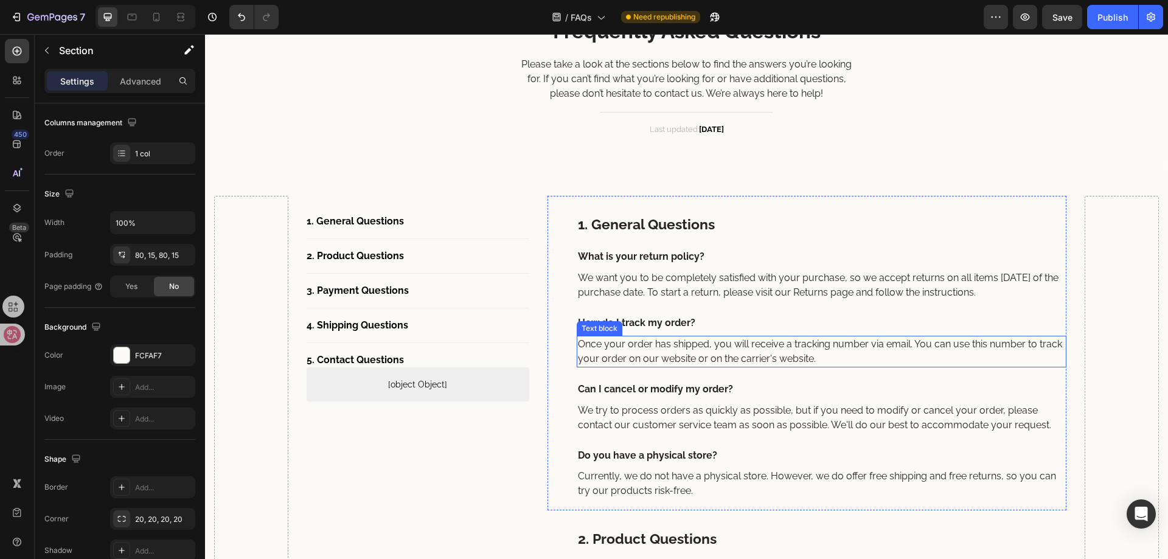
scroll to position [0, 0]
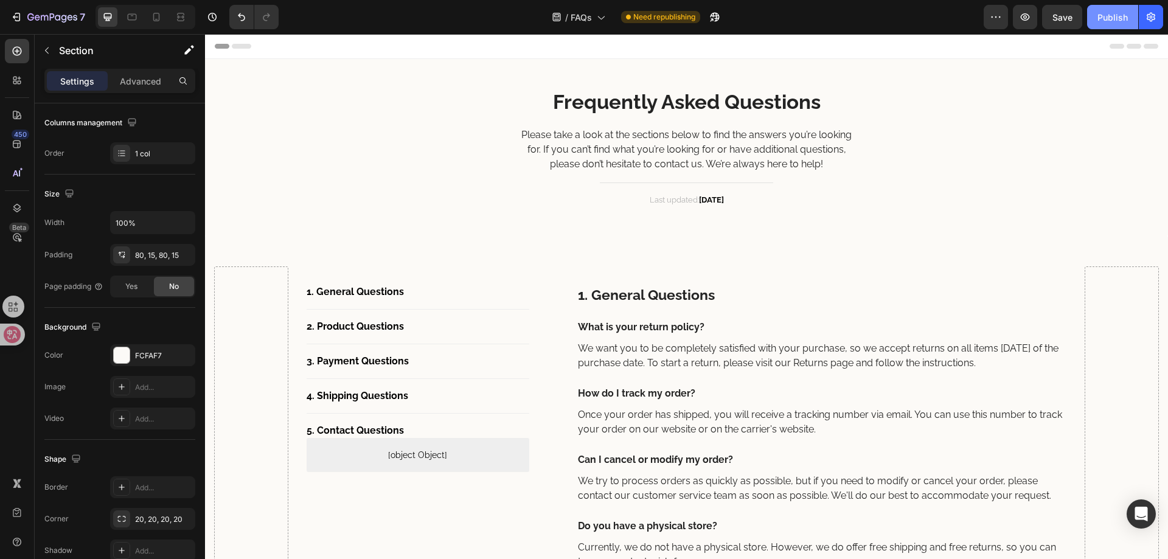
click at [1100, 21] on div "Publish" at bounding box center [1113, 17] width 30 height 13
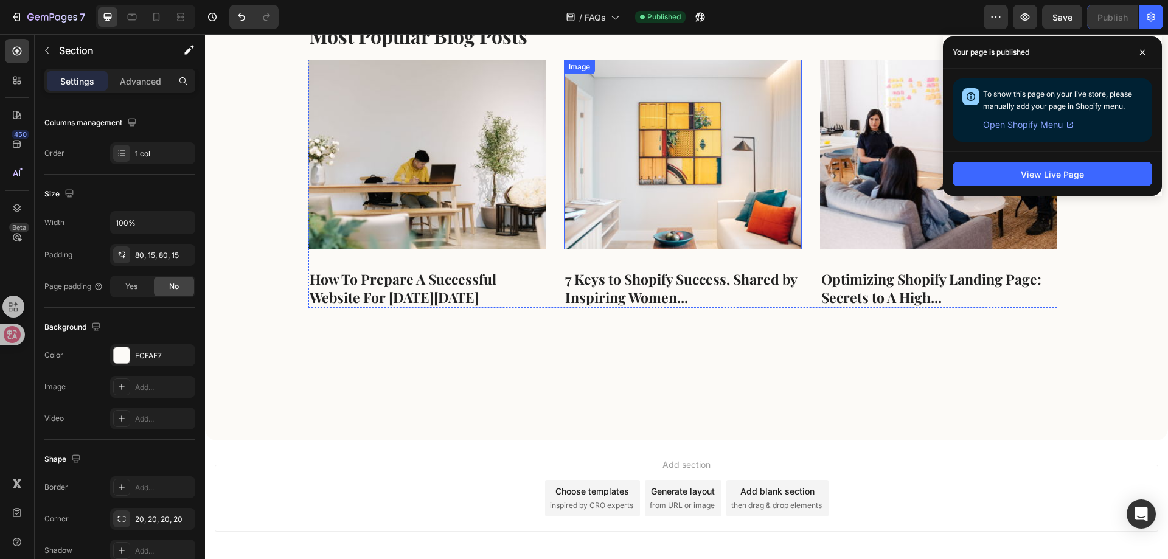
scroll to position [1829, 0]
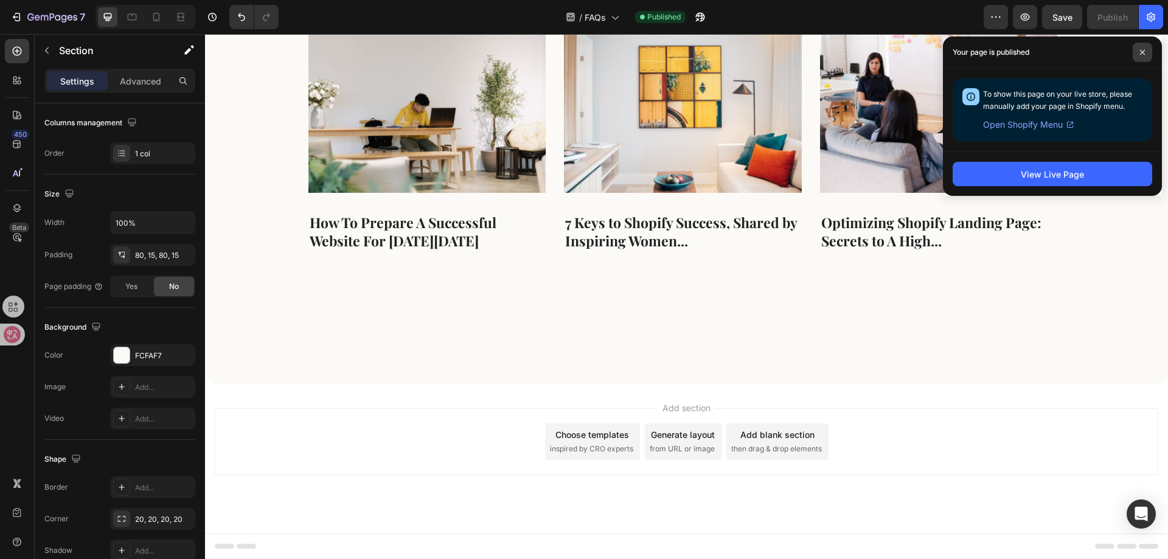
click at [1141, 52] on icon at bounding box center [1143, 52] width 6 height 6
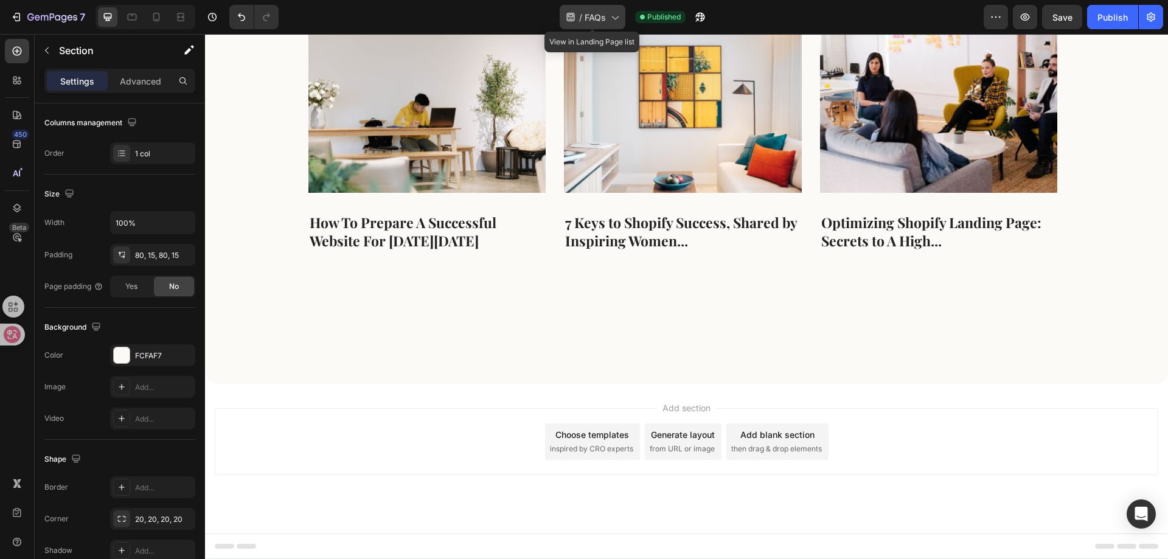
click at [611, 21] on icon at bounding box center [615, 17] width 12 height 12
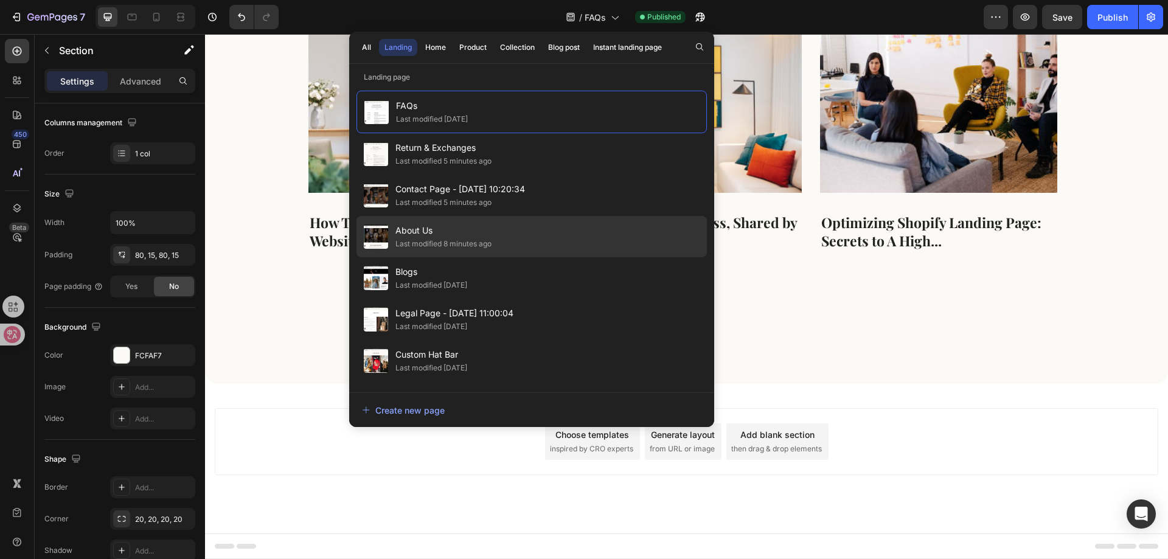
scroll to position [77, 0]
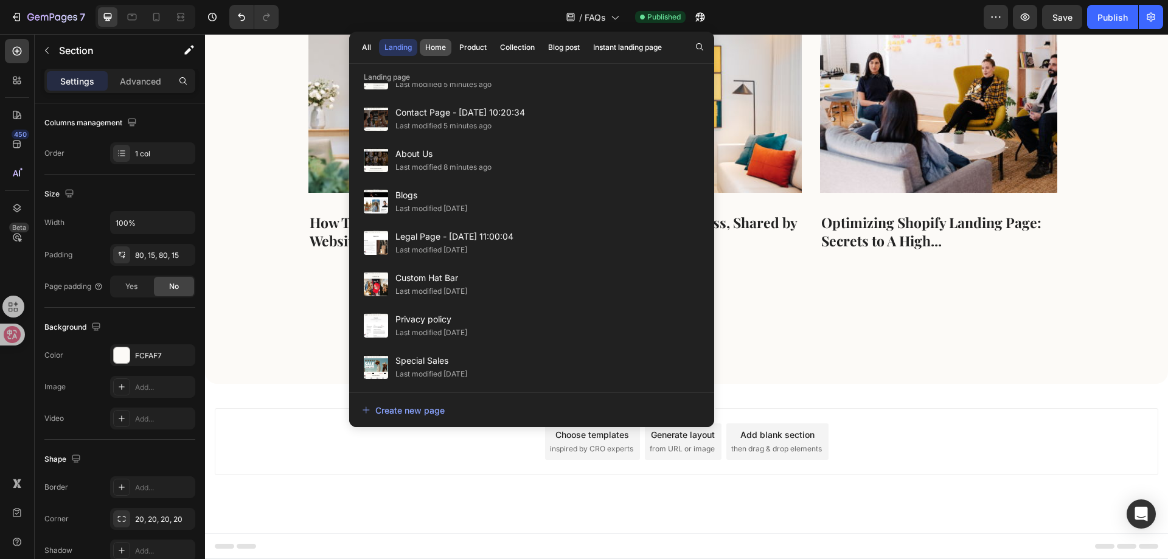
click at [432, 51] on div "Home" at bounding box center [435, 47] width 21 height 11
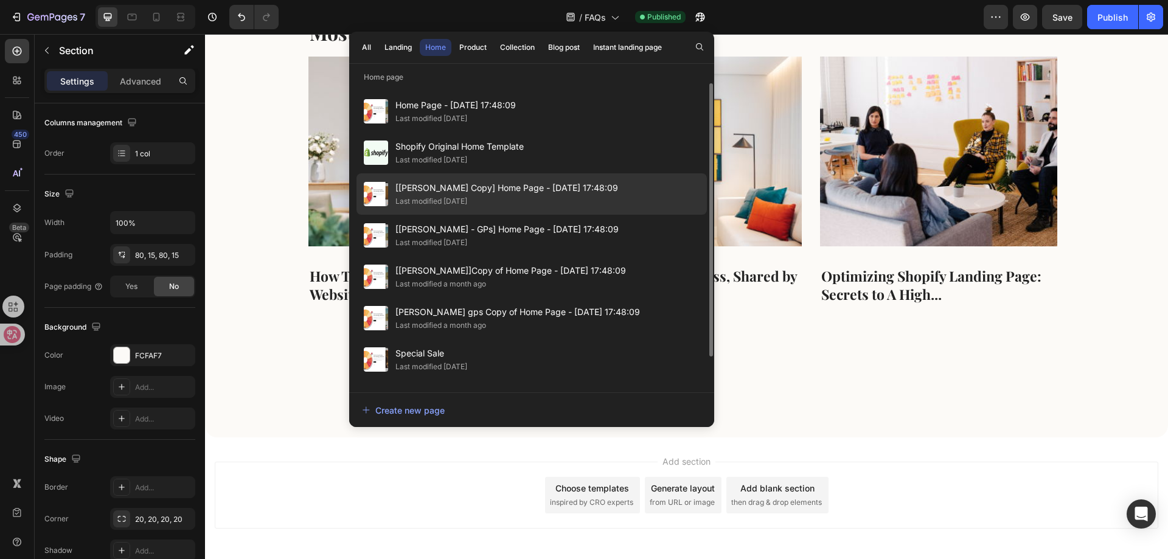
scroll to position [1707, 0]
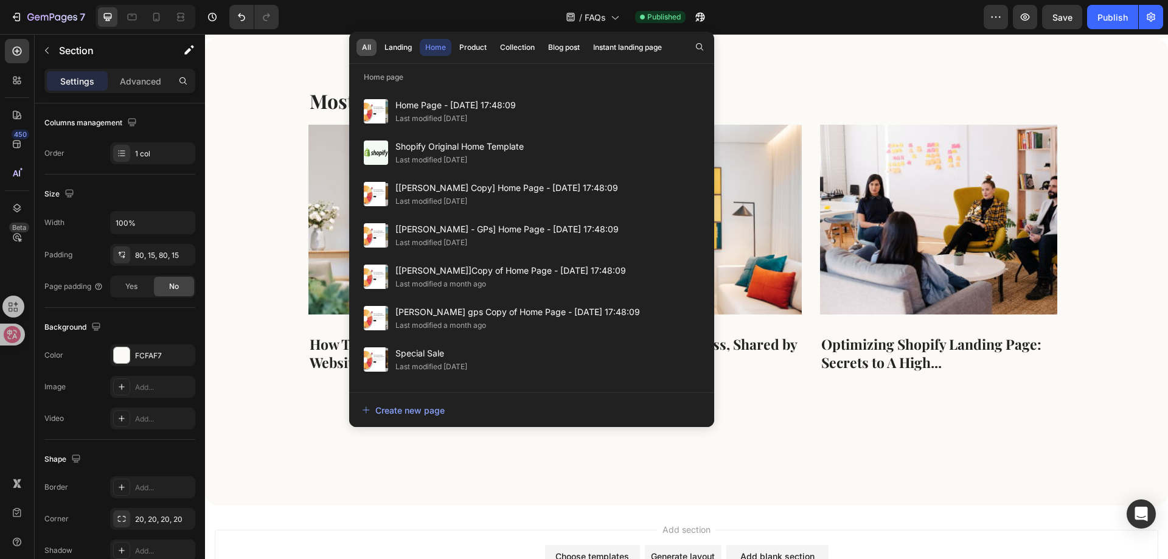
click at [357, 44] on button "All" at bounding box center [367, 47] width 20 height 17
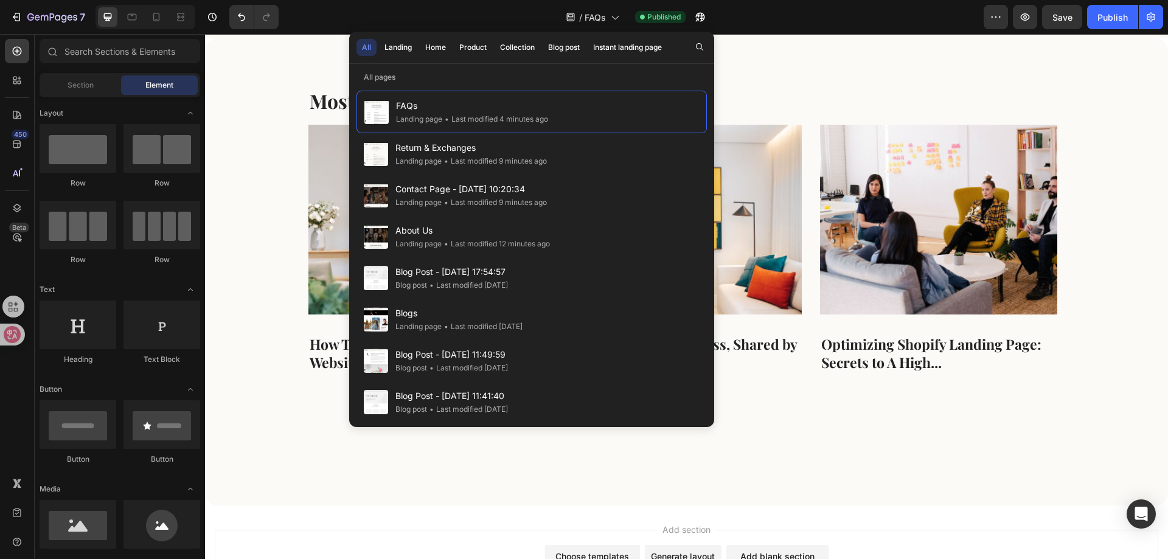
scroll to position [1248, 0]
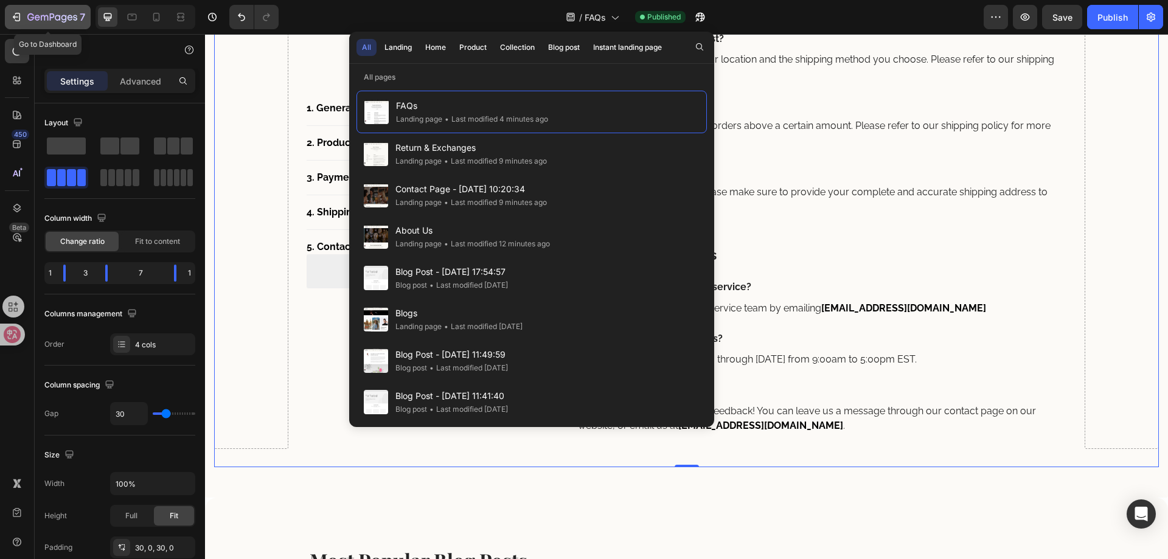
click at [9, 11] on button "7" at bounding box center [48, 17] width 86 height 24
